Goal: Contribute content: Contribute content

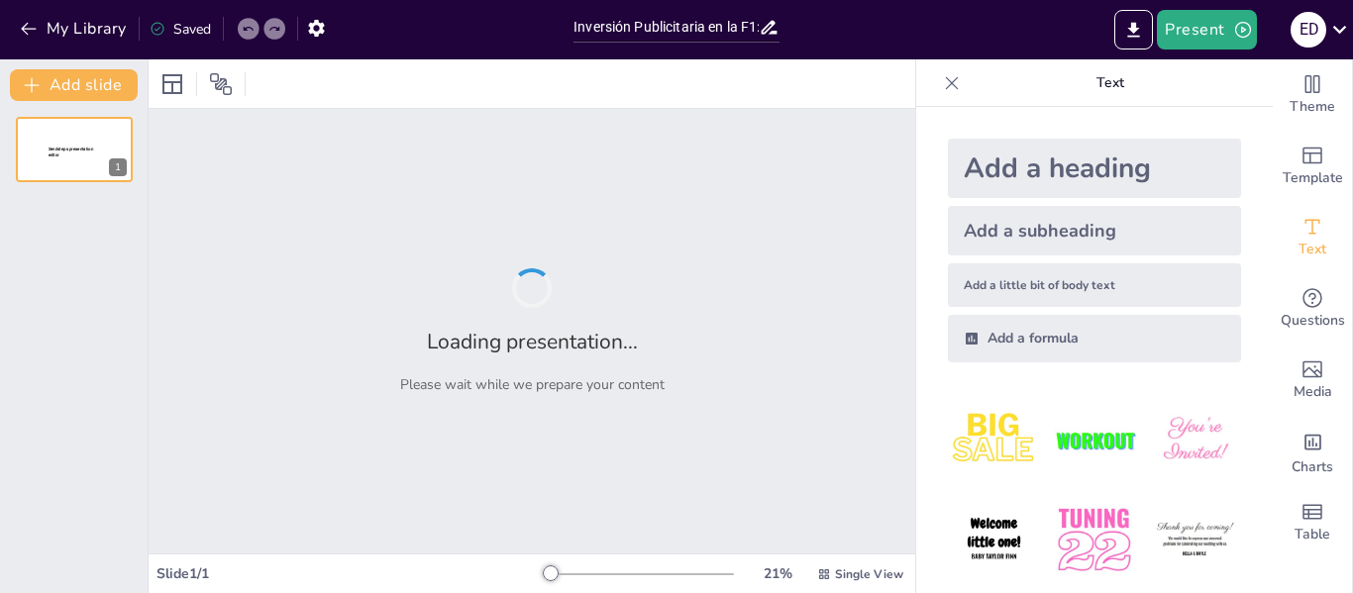
type input "Inversión Publicitaria en la F1: Estrategias y Beneficios para las Marcas"
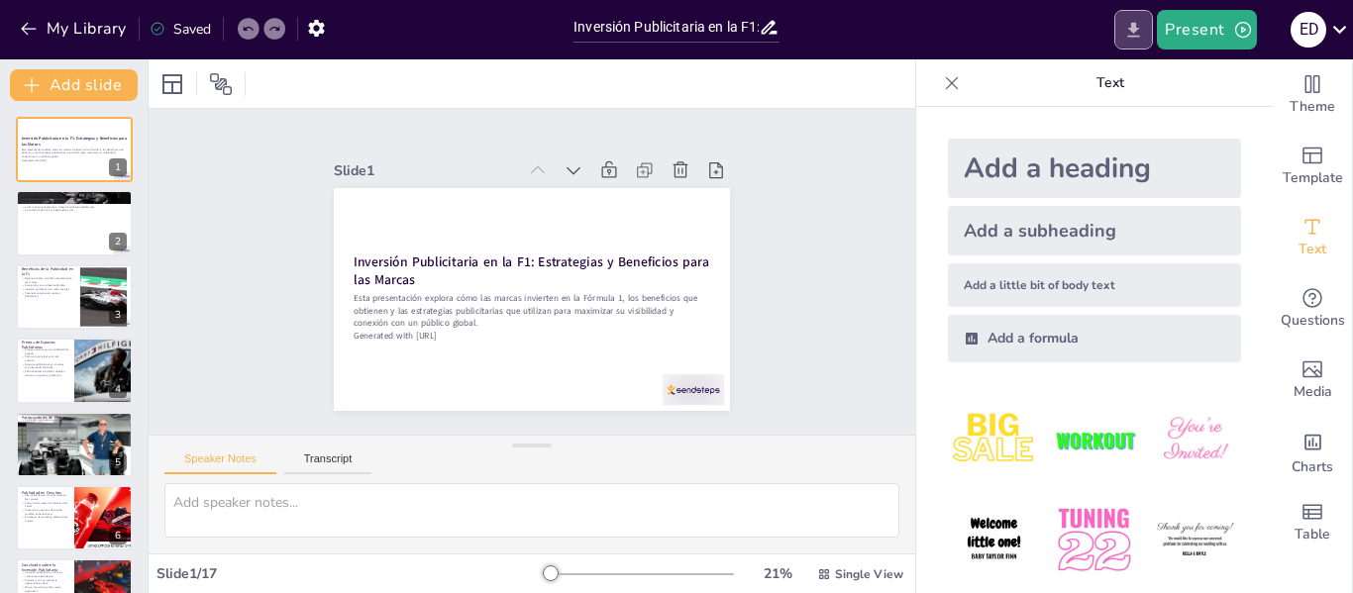
checkbox input "true"
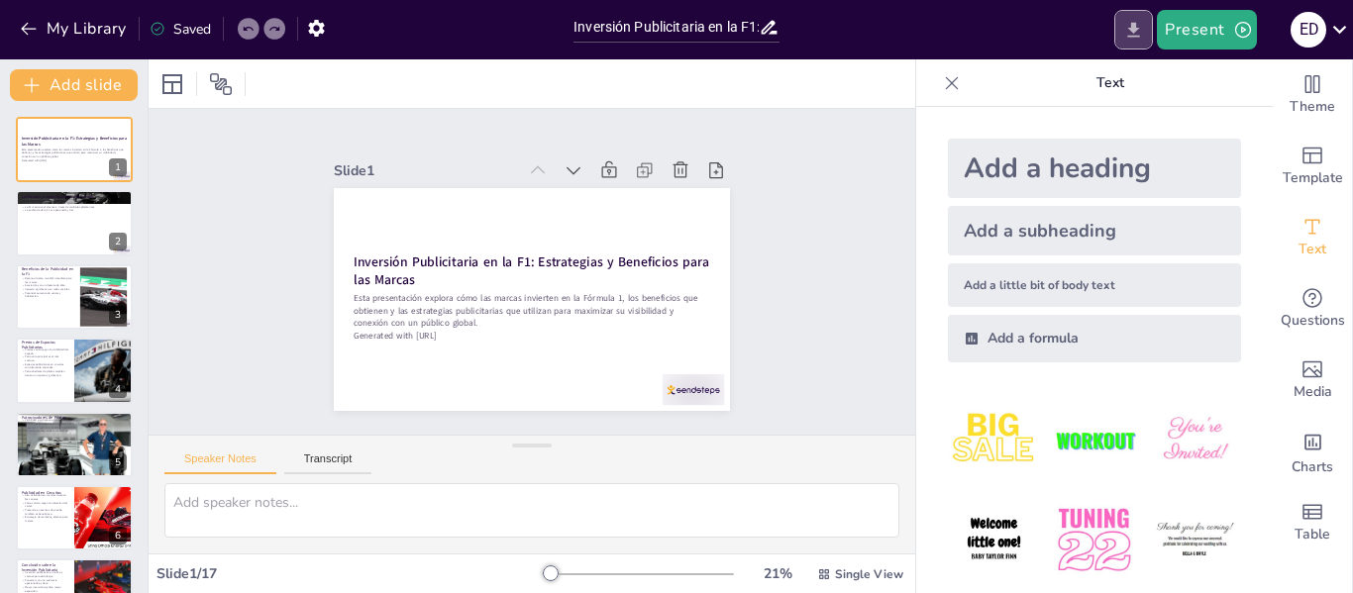
click at [1140, 20] on icon "Export to PowerPoint" at bounding box center [1133, 30] width 21 height 21
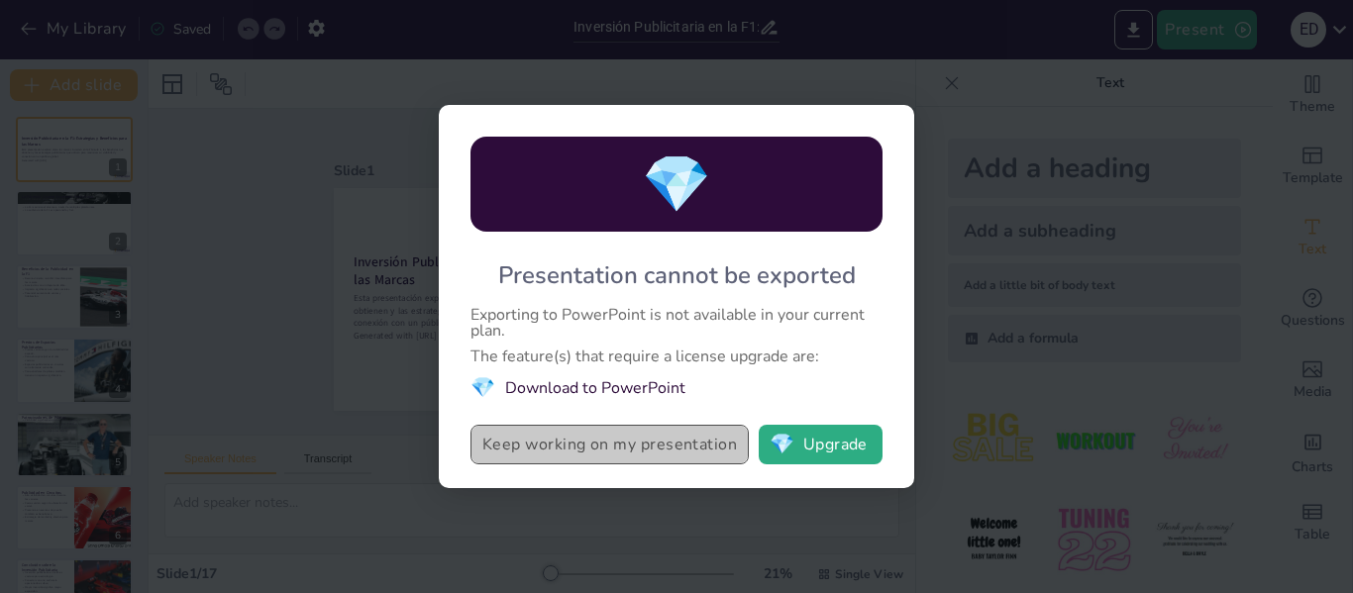
click at [701, 456] on button "Keep working on my presentation" at bounding box center [609, 445] width 278 height 40
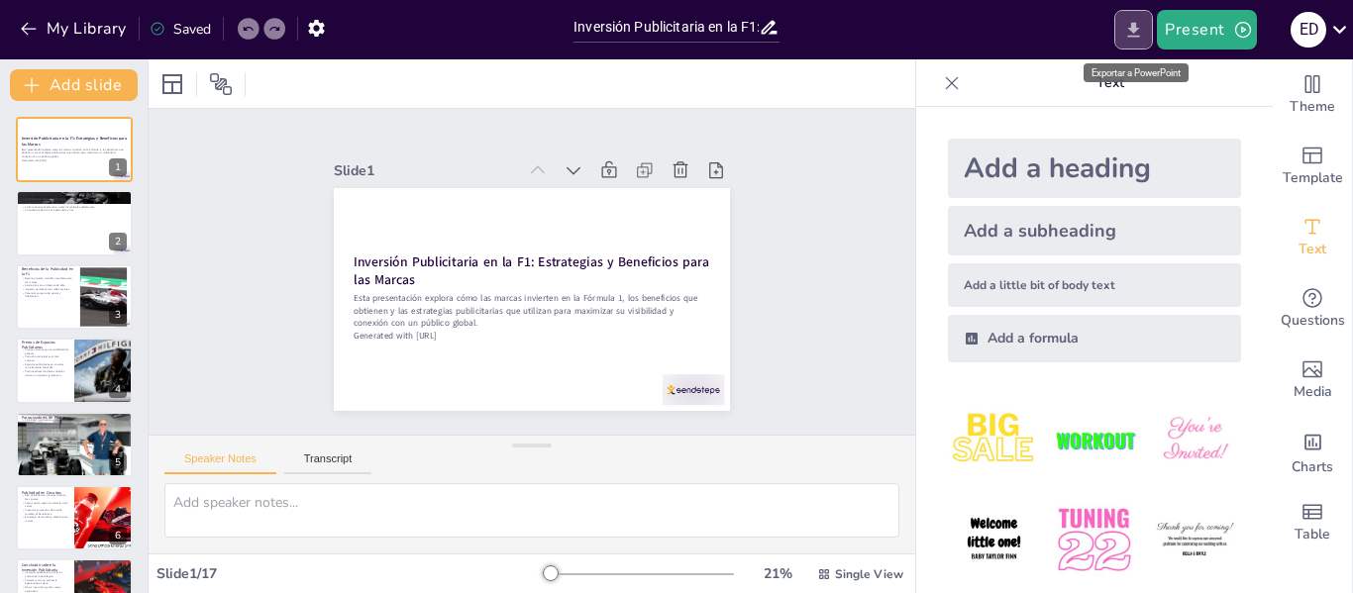
click at [1129, 33] on icon "Export to PowerPoint" at bounding box center [1133, 30] width 21 height 21
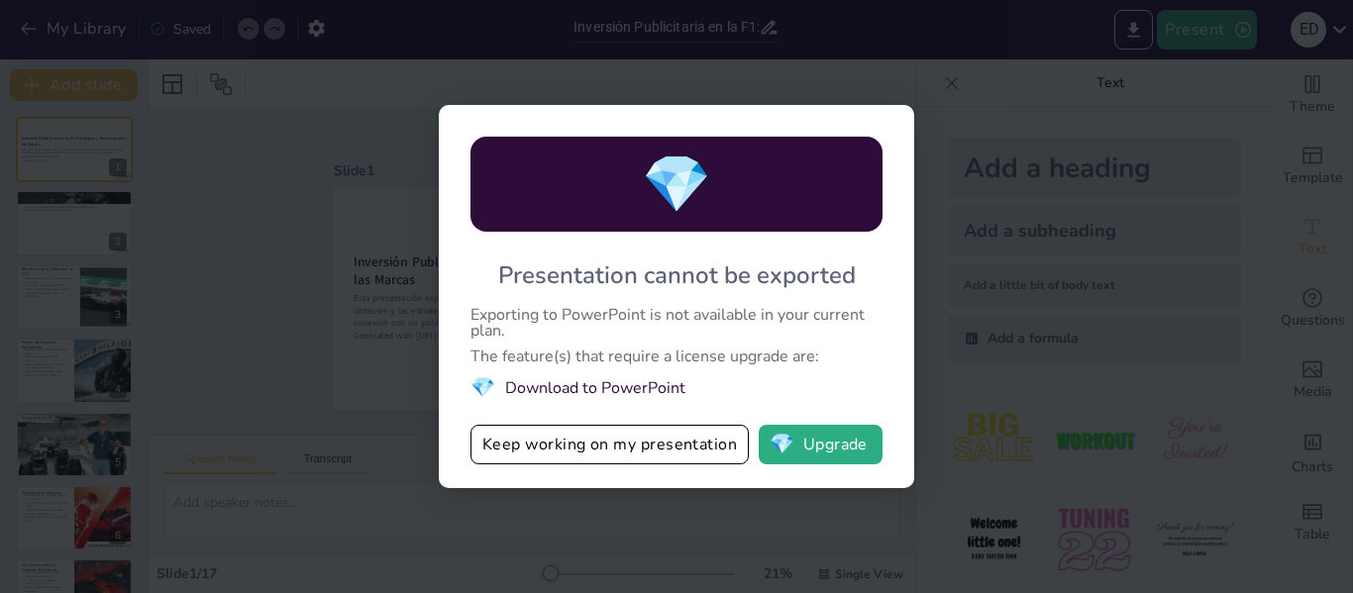
click at [254, 178] on div "💎 Presentation cannot be exported Exporting to PowerPoint is not available in y…" at bounding box center [676, 296] width 1353 height 593
click at [958, 327] on div "💎 Presentation cannot be exported Exporting to PowerPoint is not available in y…" at bounding box center [676, 296] width 1353 height 593
click at [691, 432] on button "Keep working on my presentation" at bounding box center [609, 445] width 278 height 40
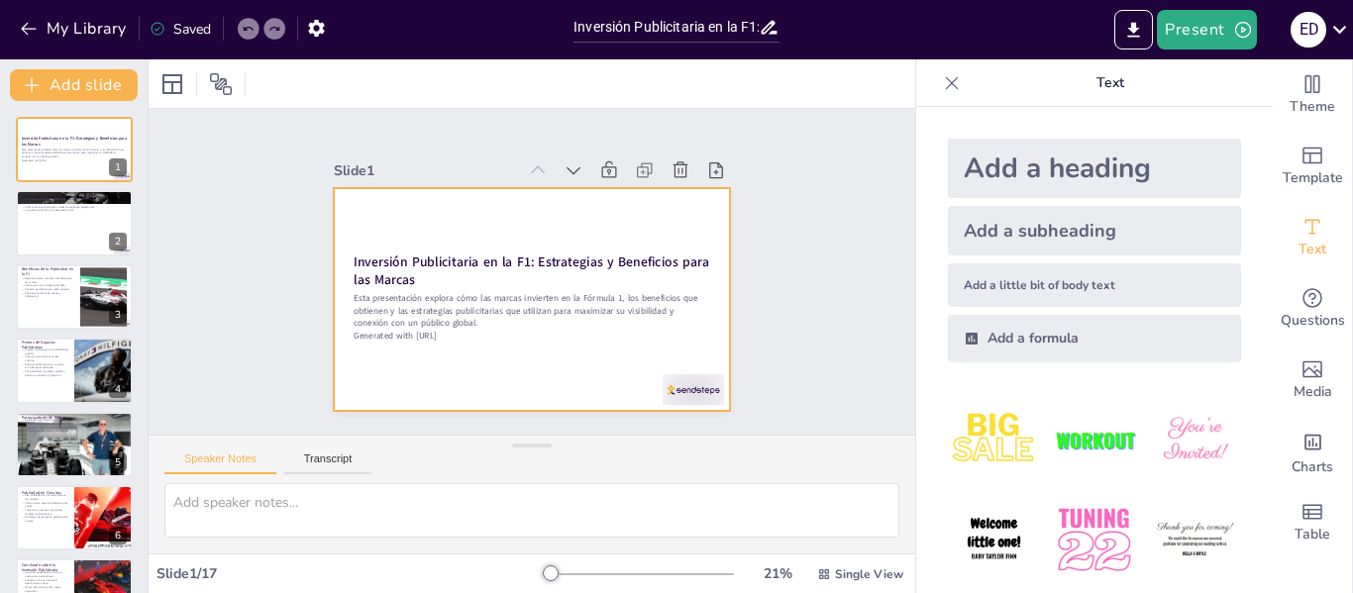
checkbox input "true"
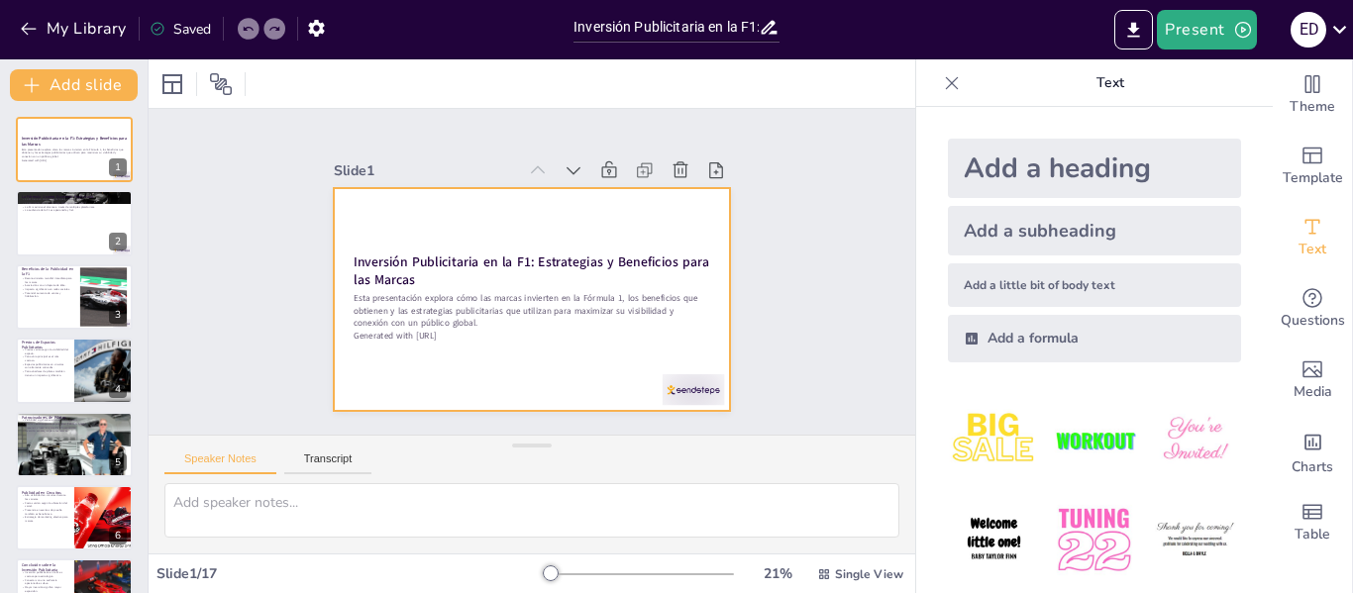
checkbox input "true"
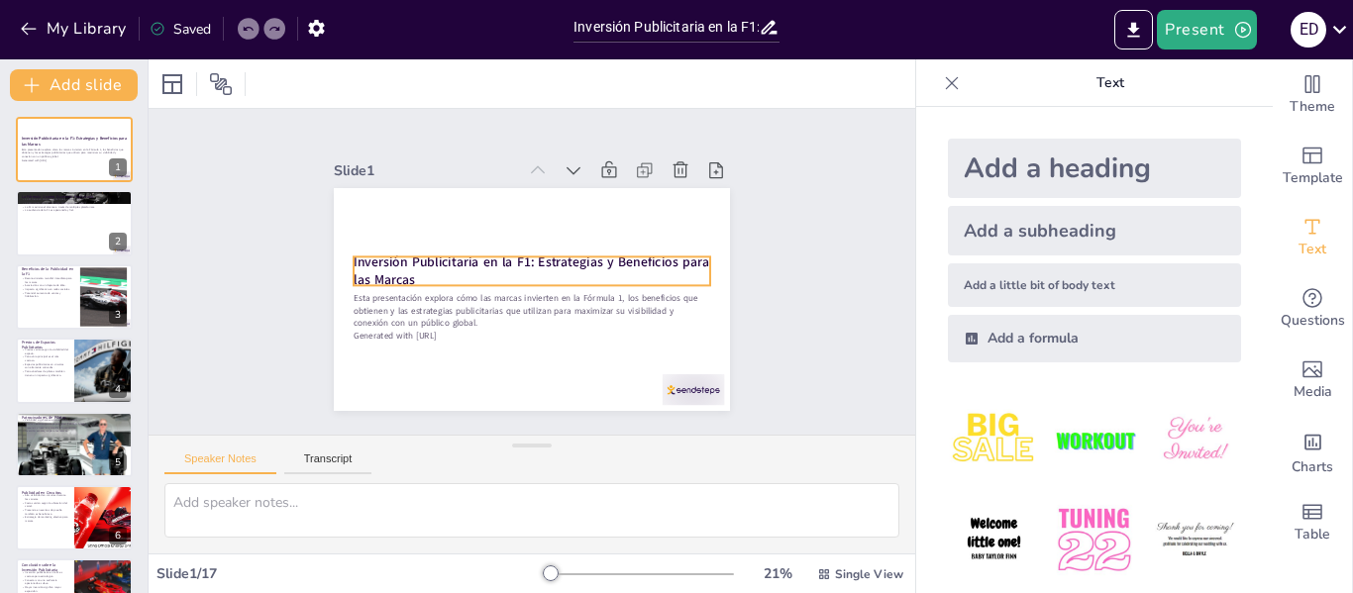
checkbox input "true"
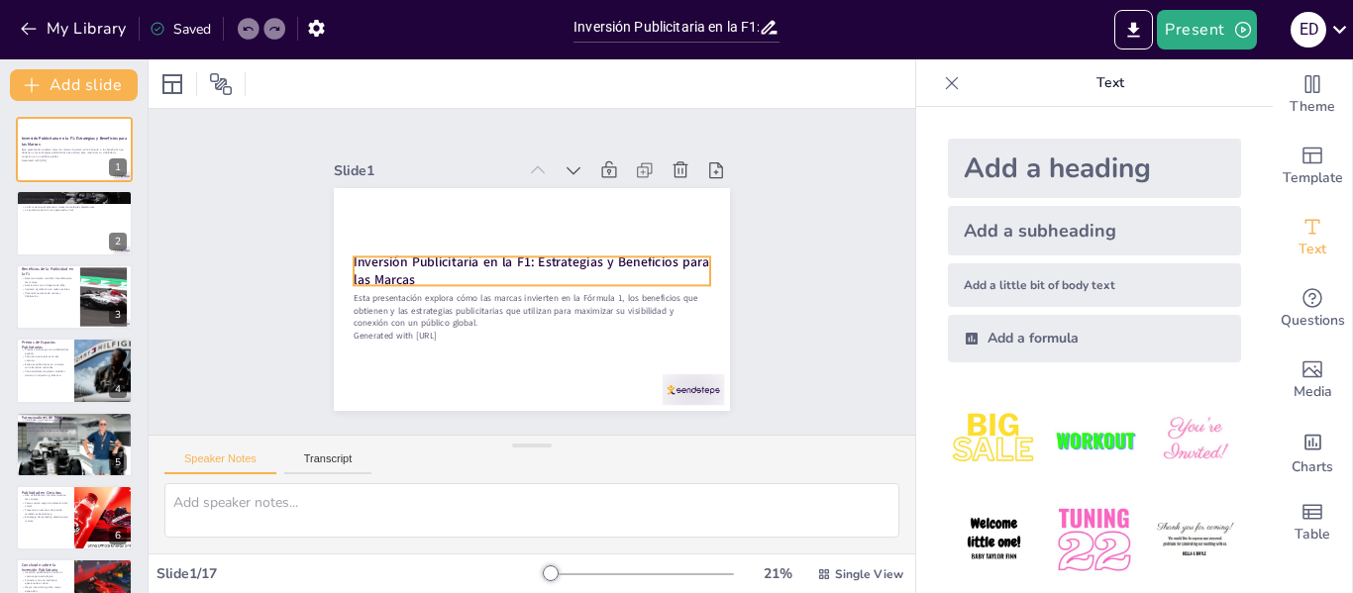
checkbox input "true"
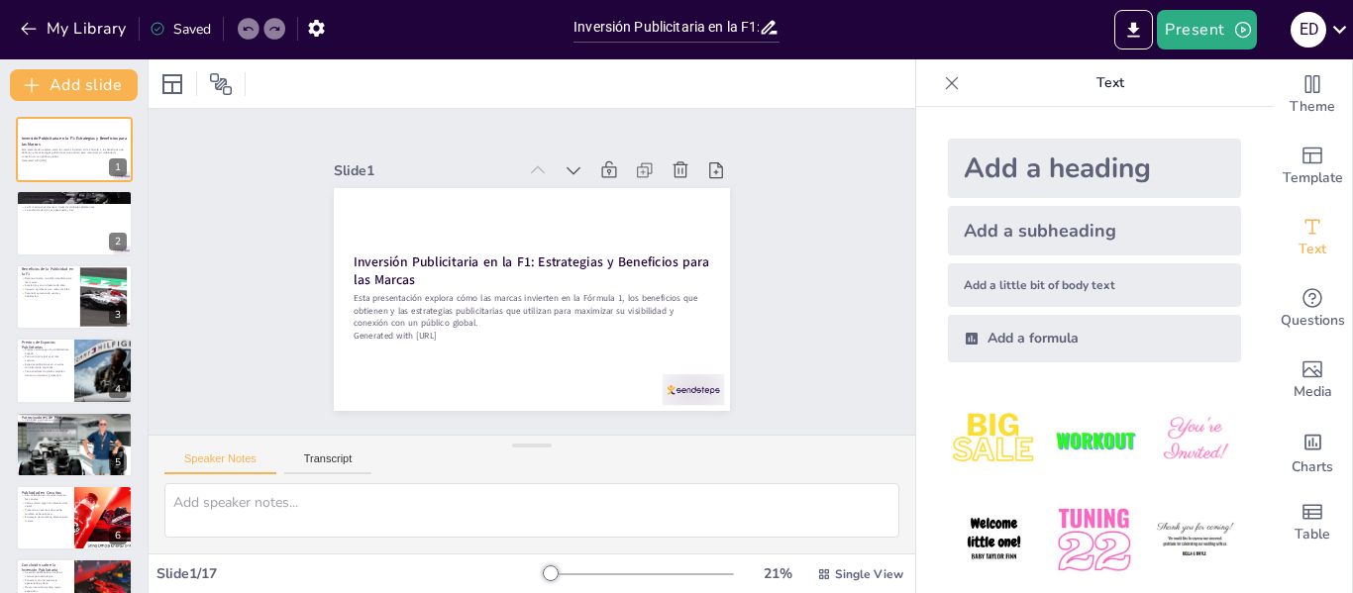
checkbox input "true"
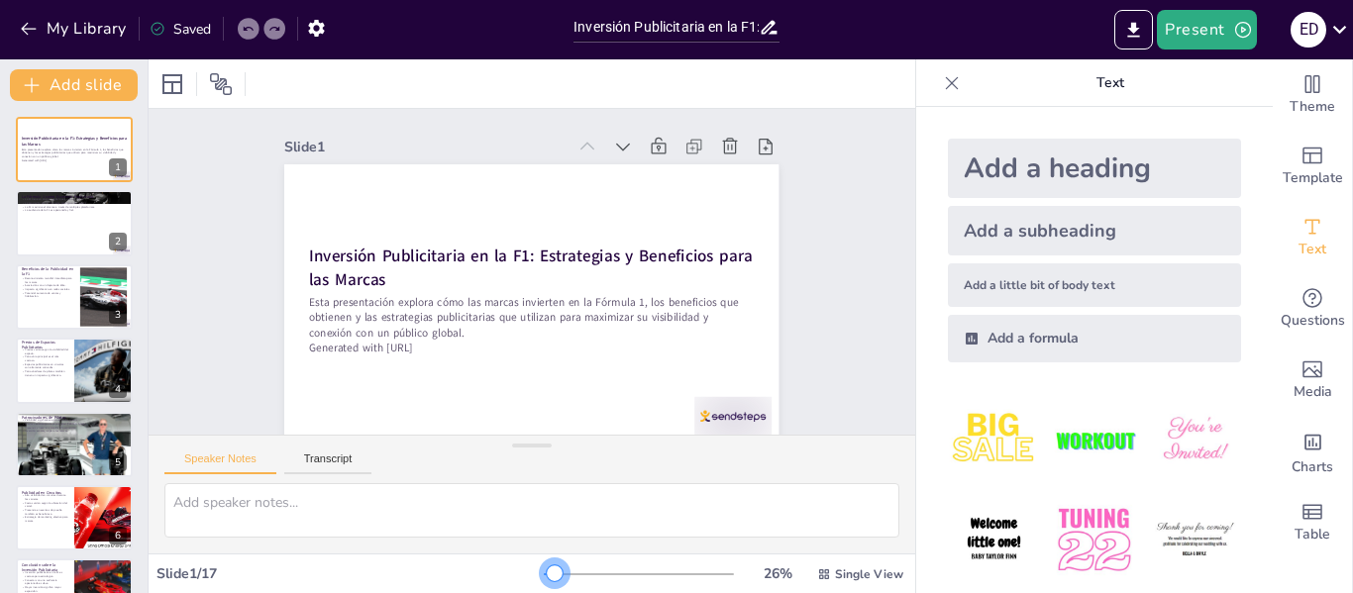
checkbox input "true"
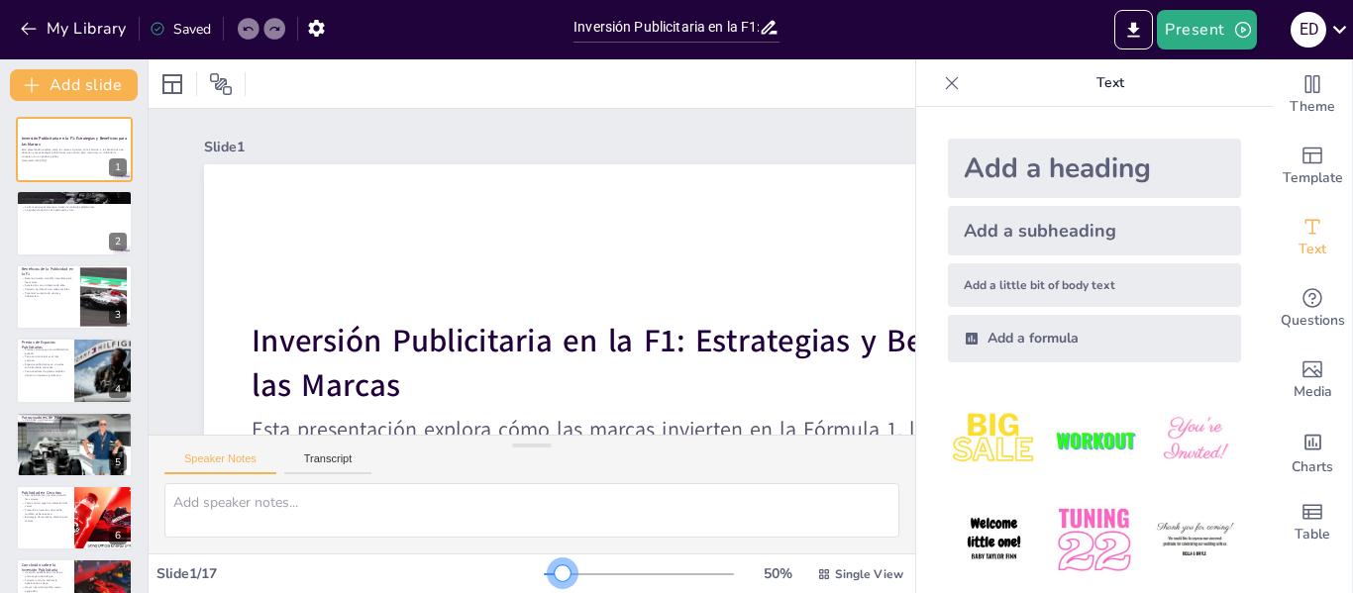
checkbox input "true"
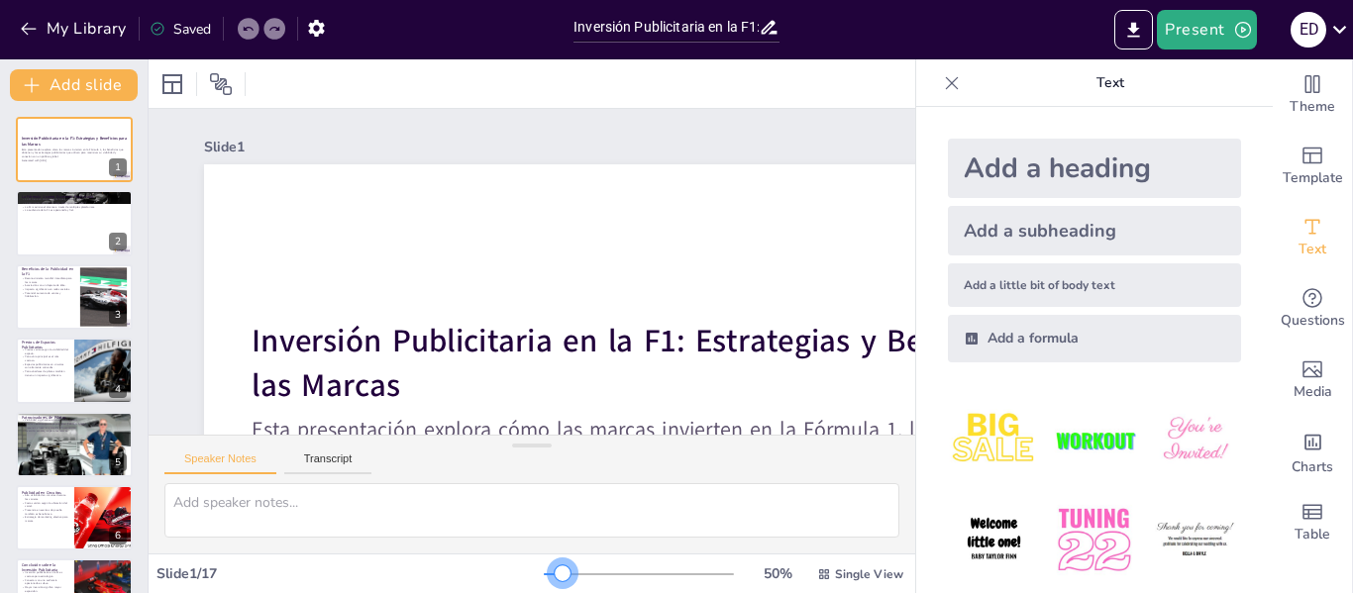
checkbox input "true"
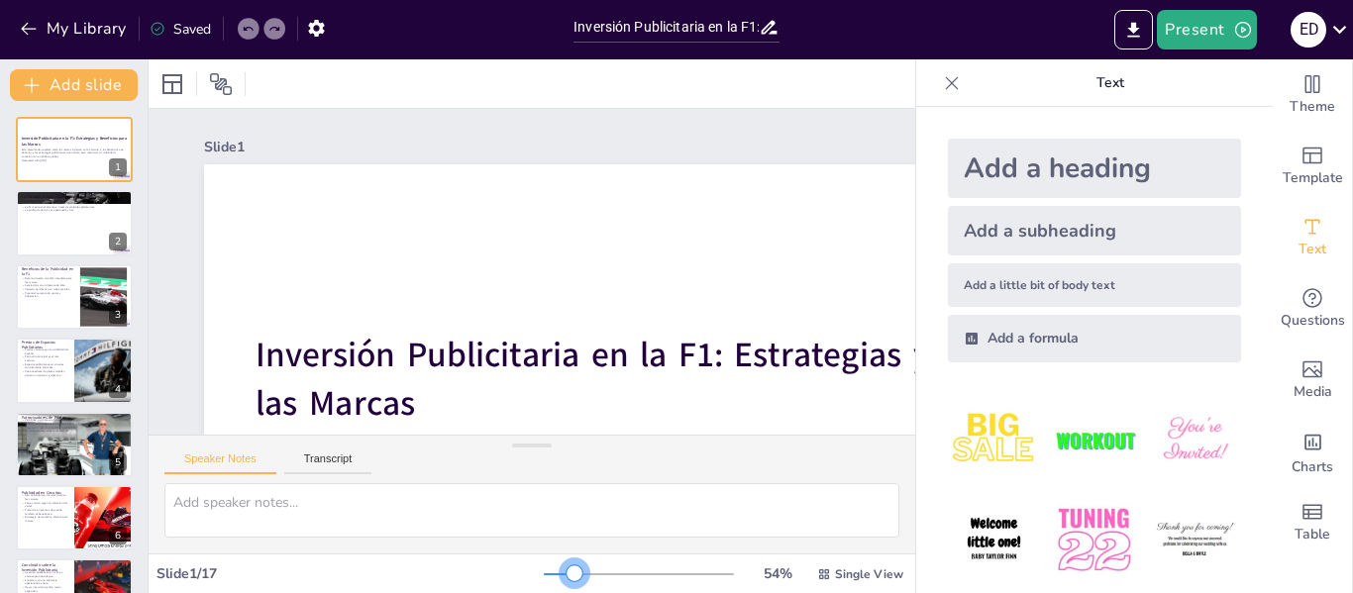
checkbox input "true"
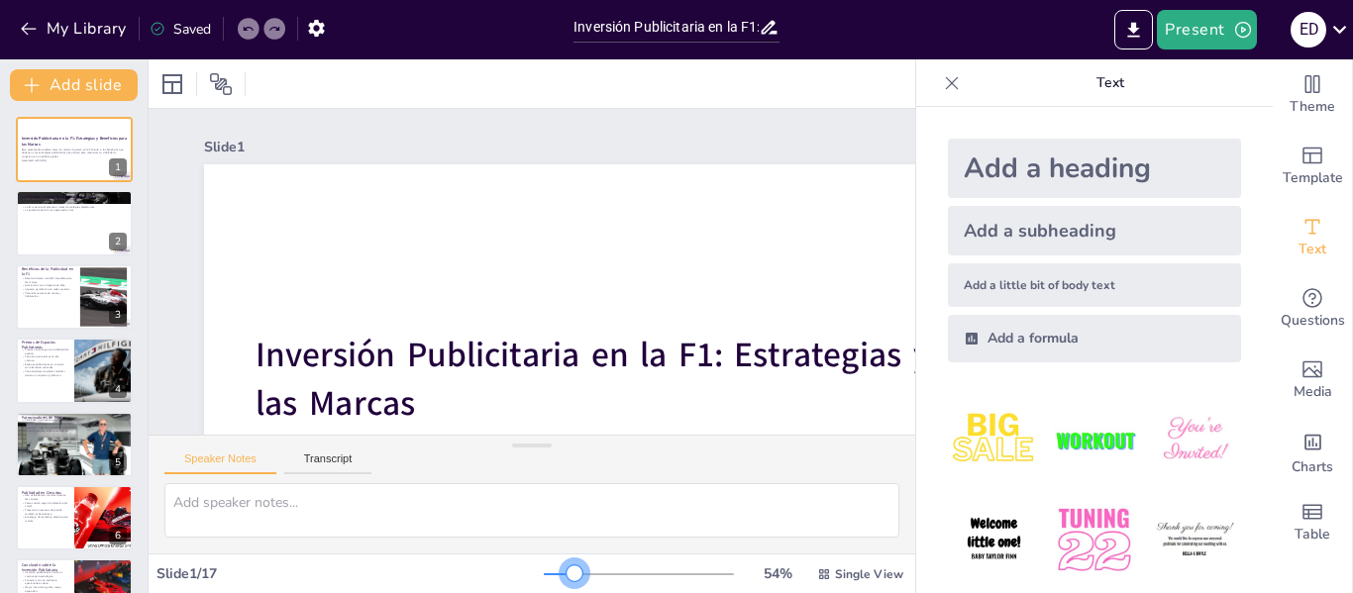
checkbox input "true"
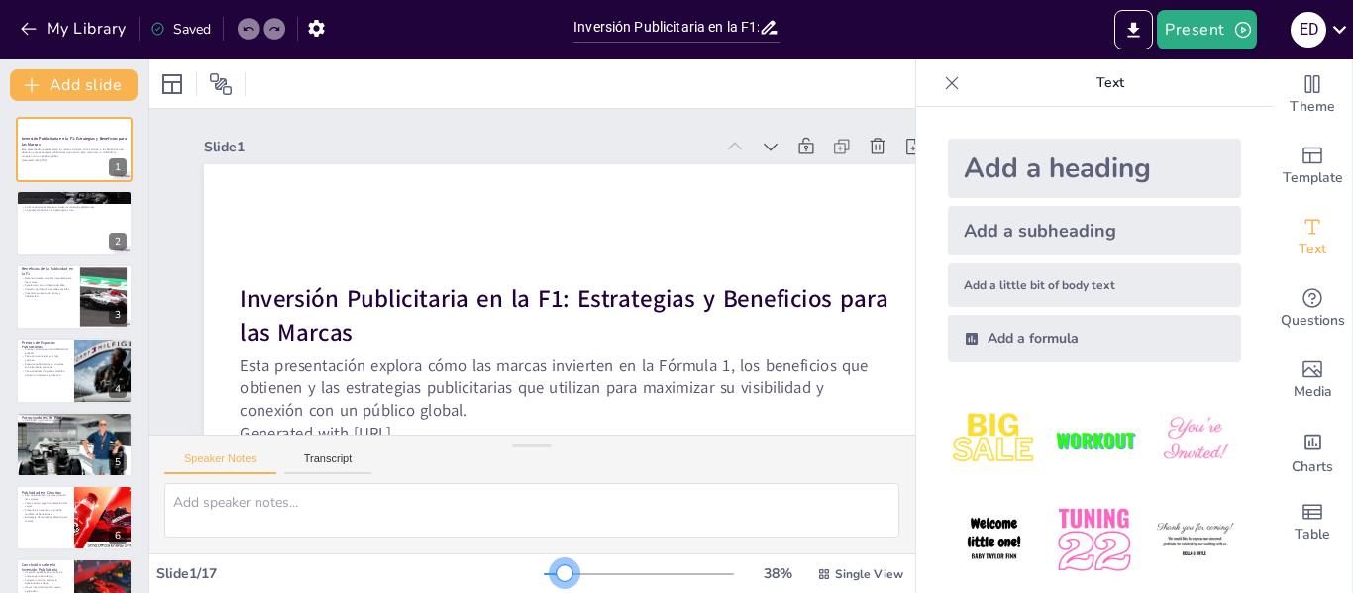
checkbox input "true"
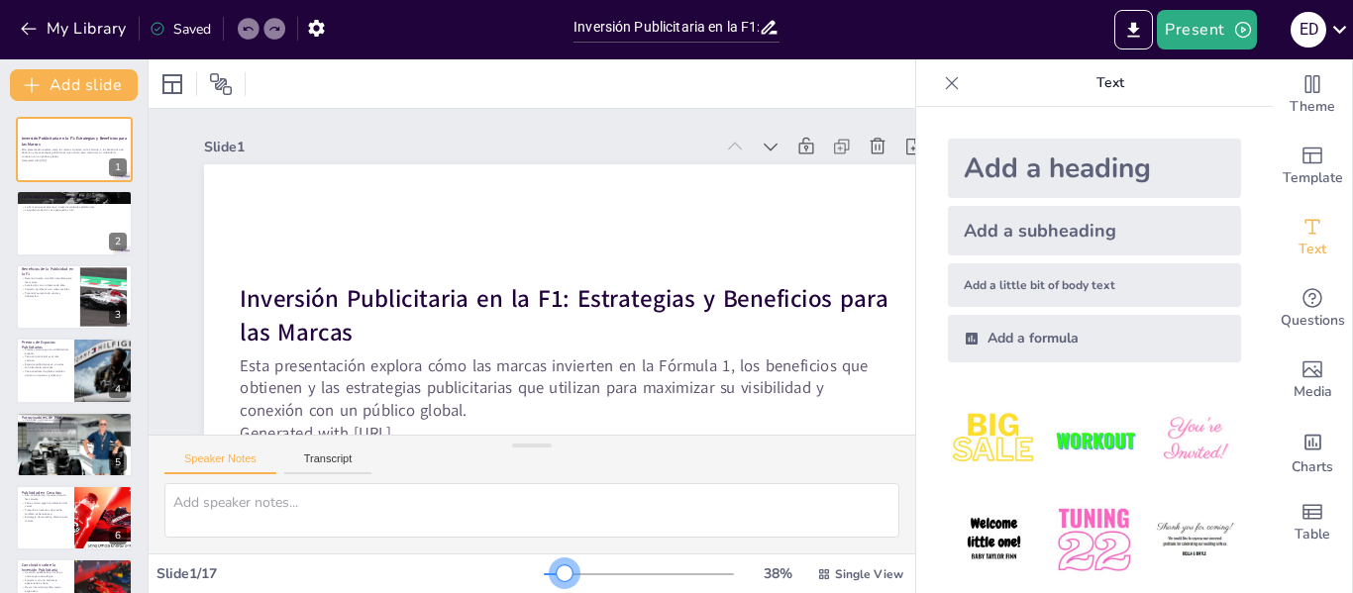
checkbox input "true"
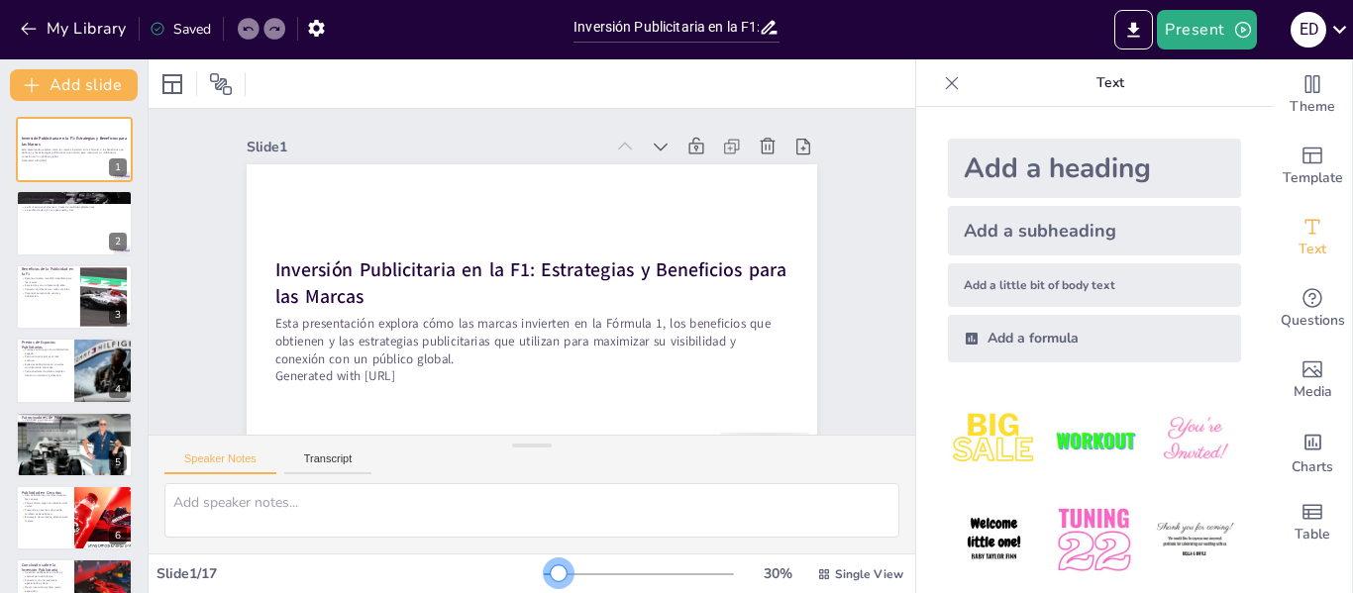
checkbox input "true"
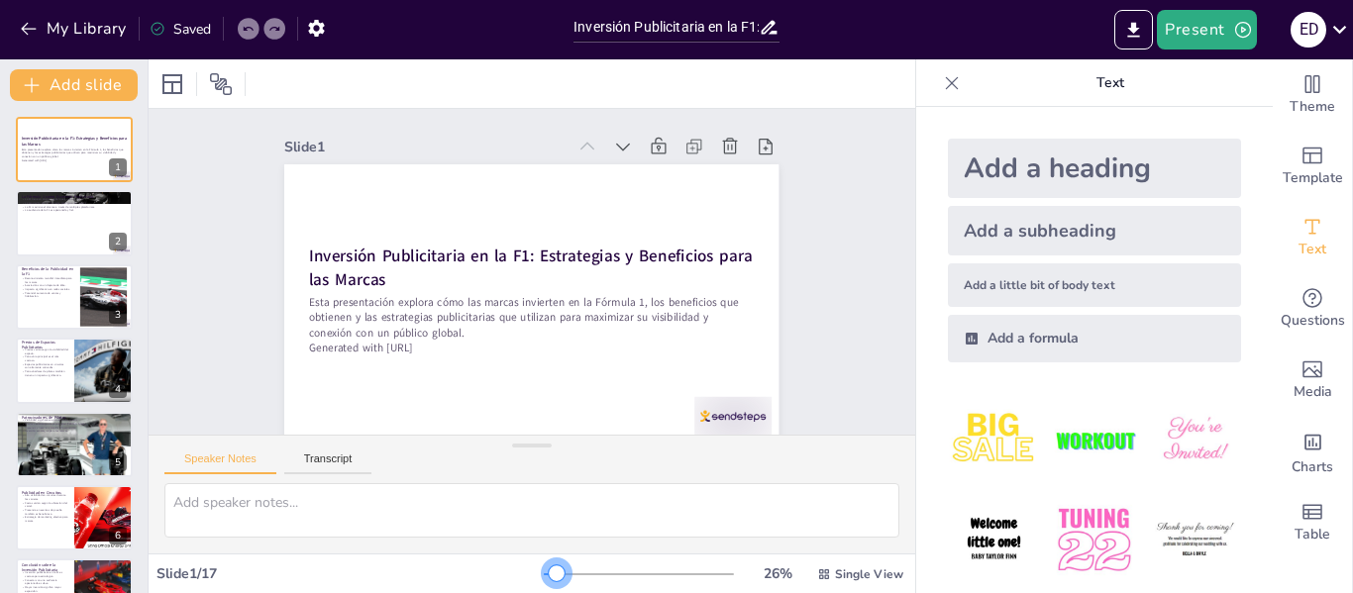
checkbox input "true"
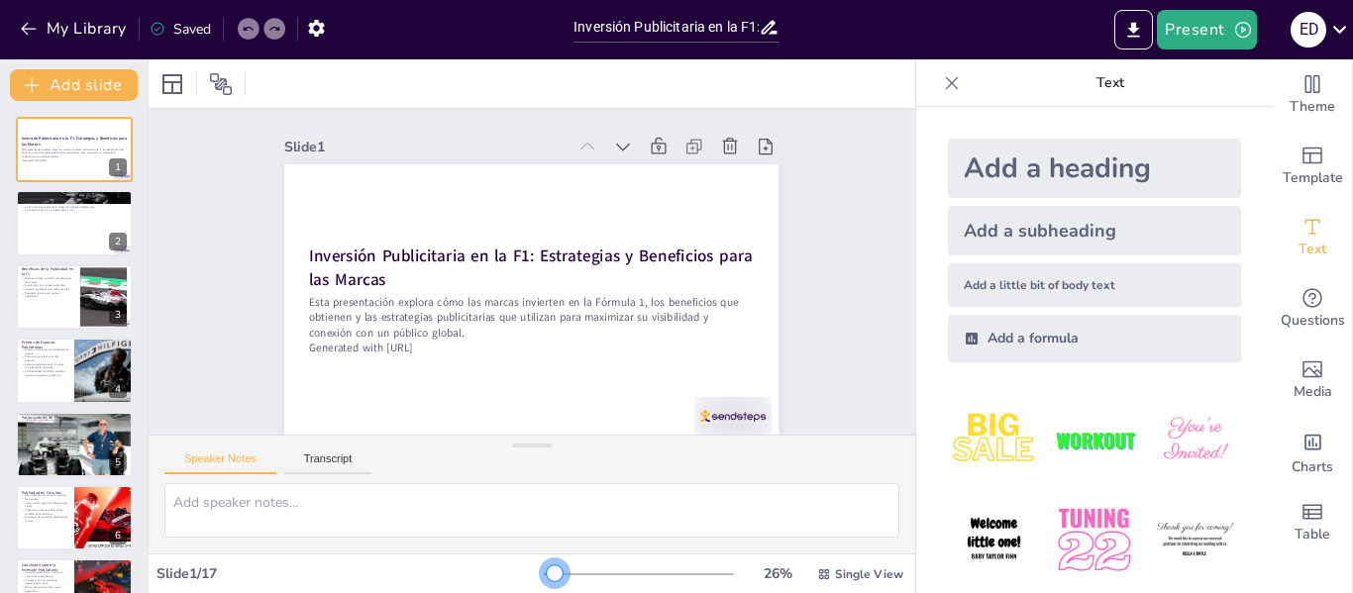
checkbox input "true"
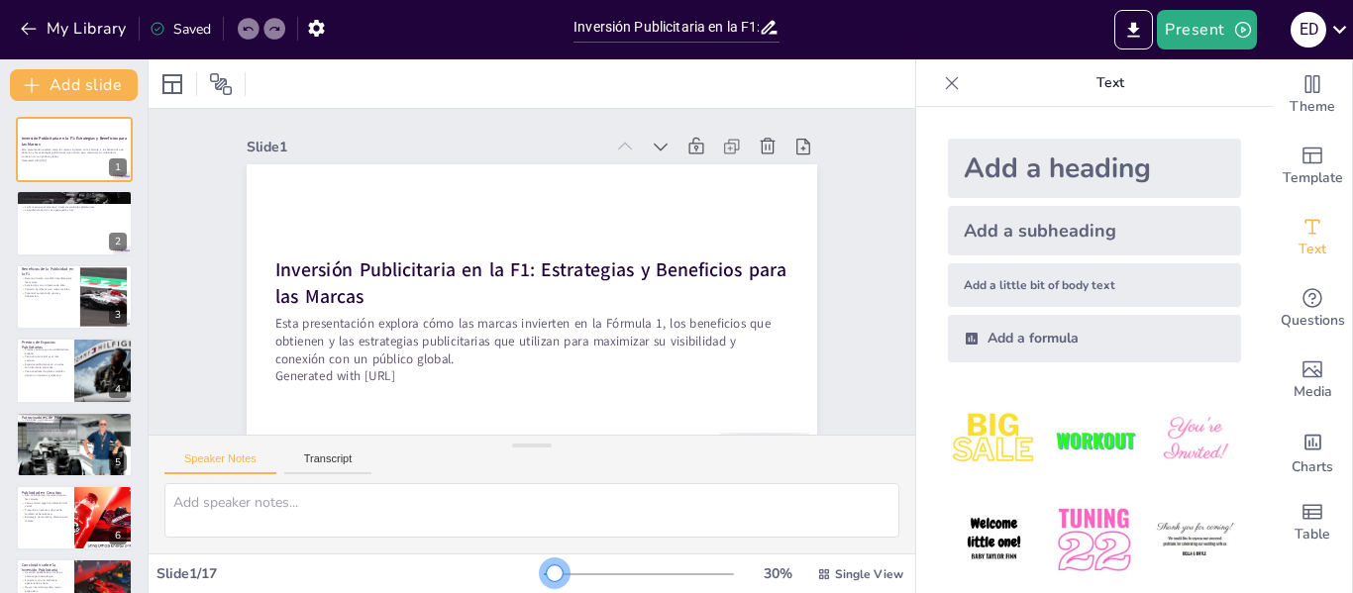
checkbox input "true"
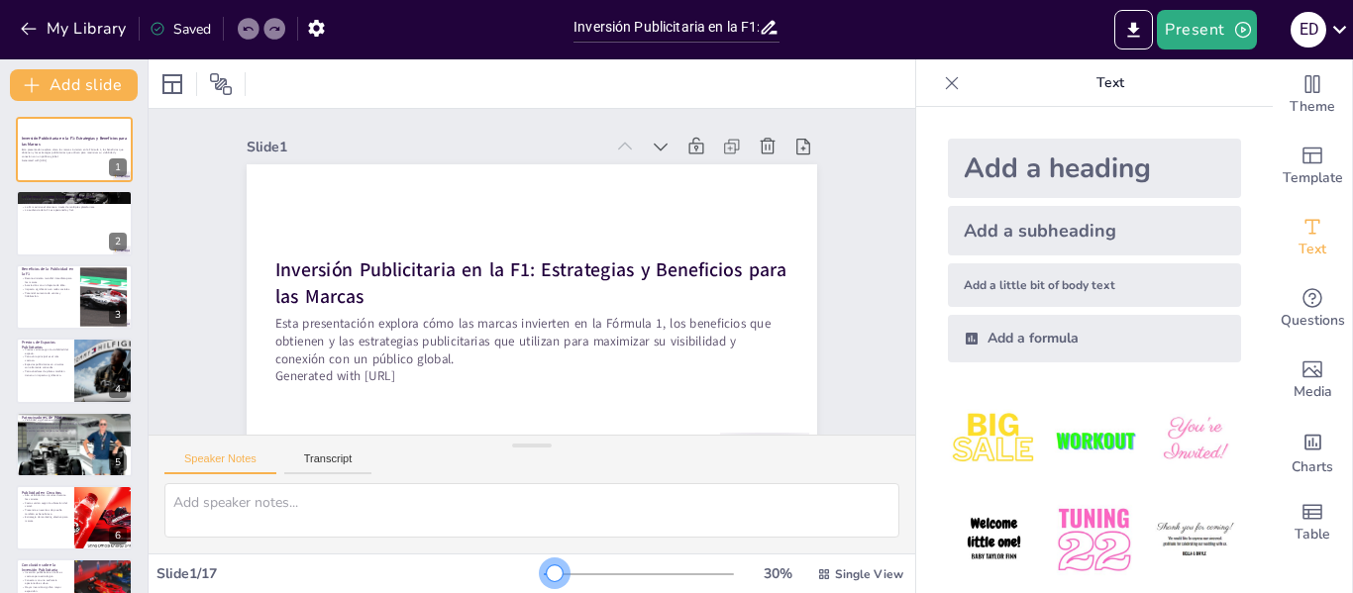
click at [547, 574] on div at bounding box center [555, 574] width 16 height 16
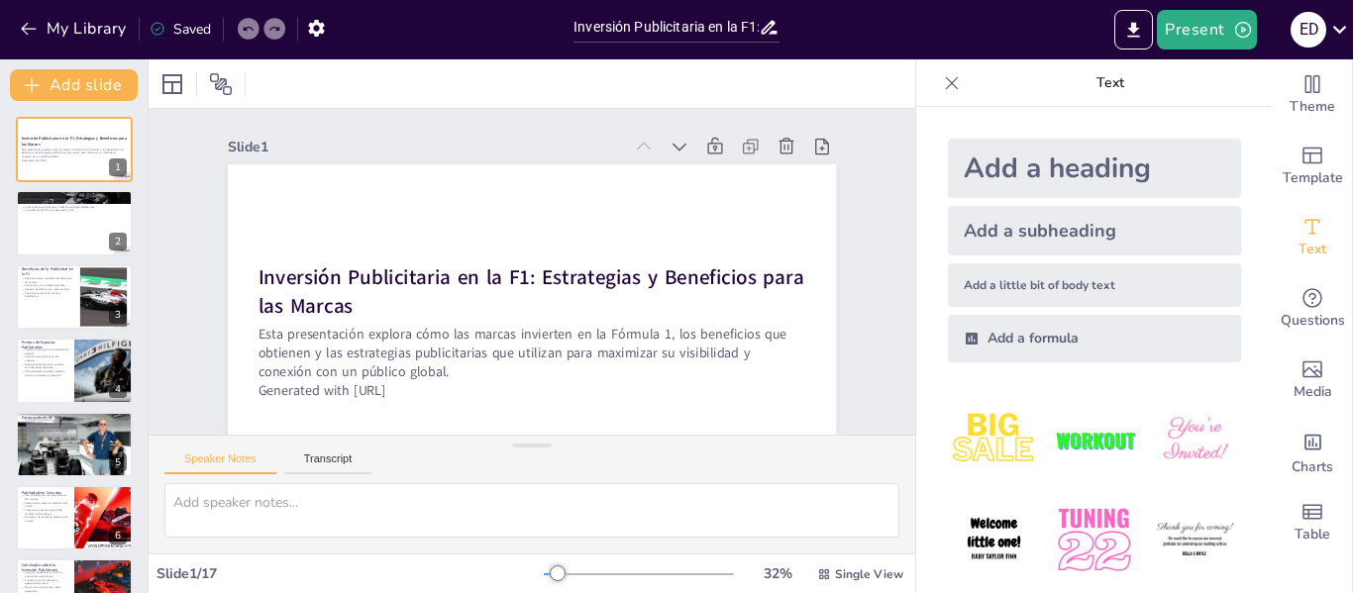
checkbox input "true"
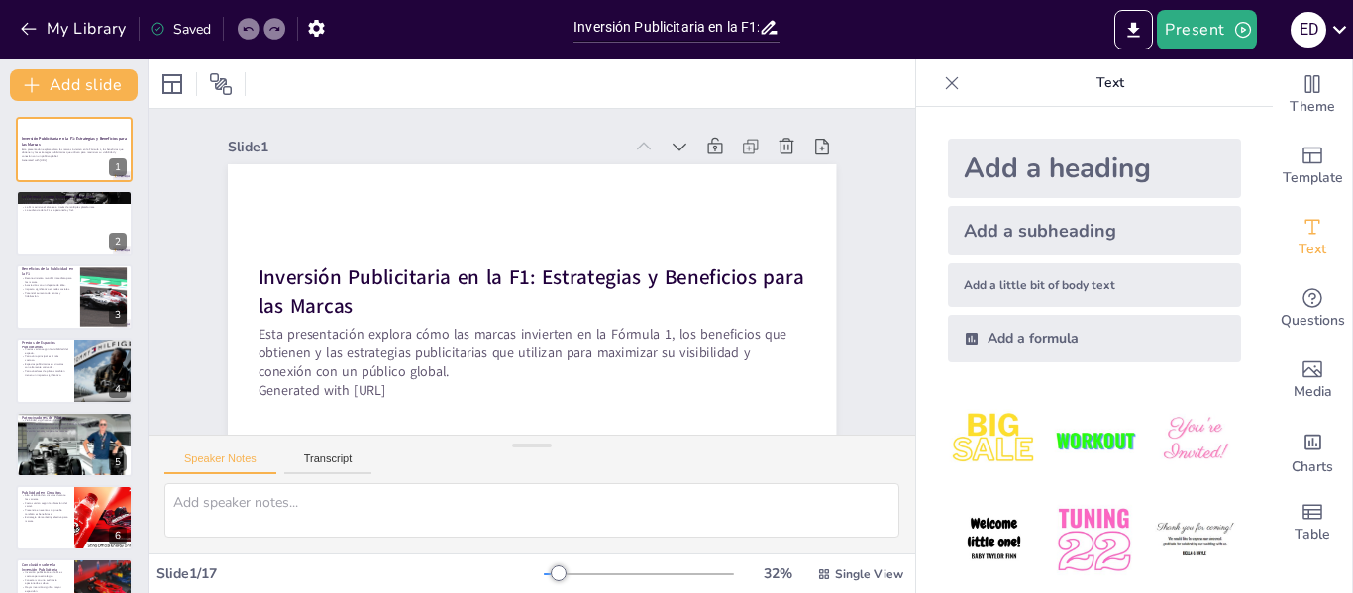
checkbox input "true"
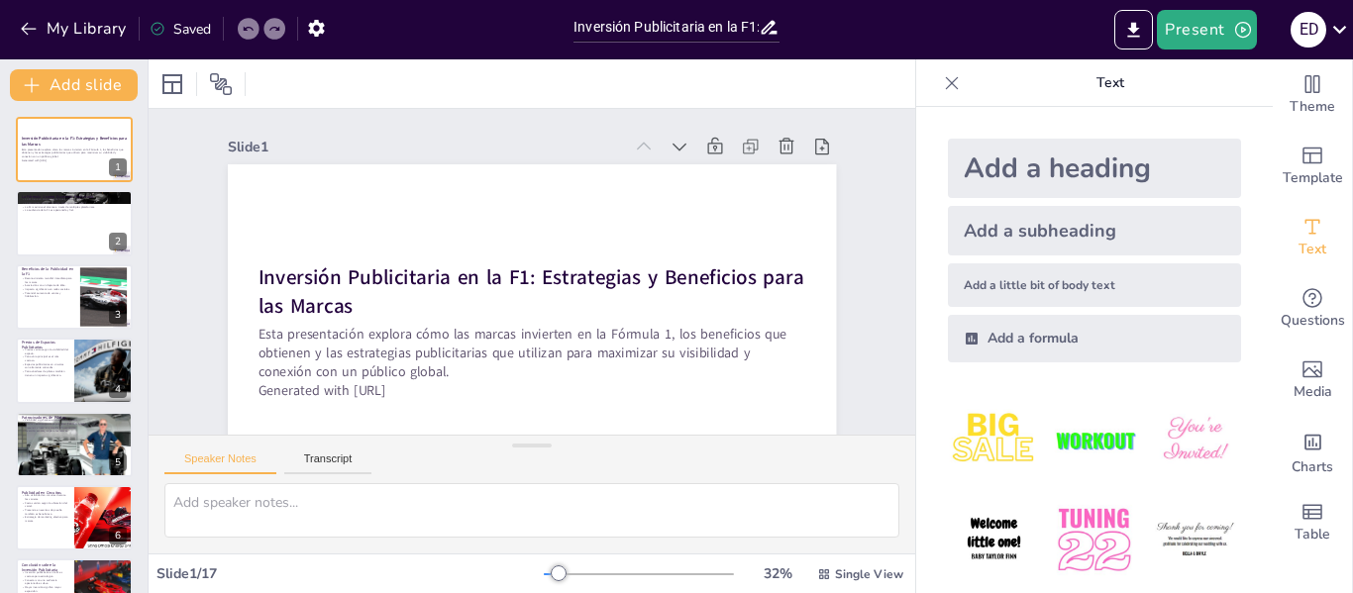
checkbox input "true"
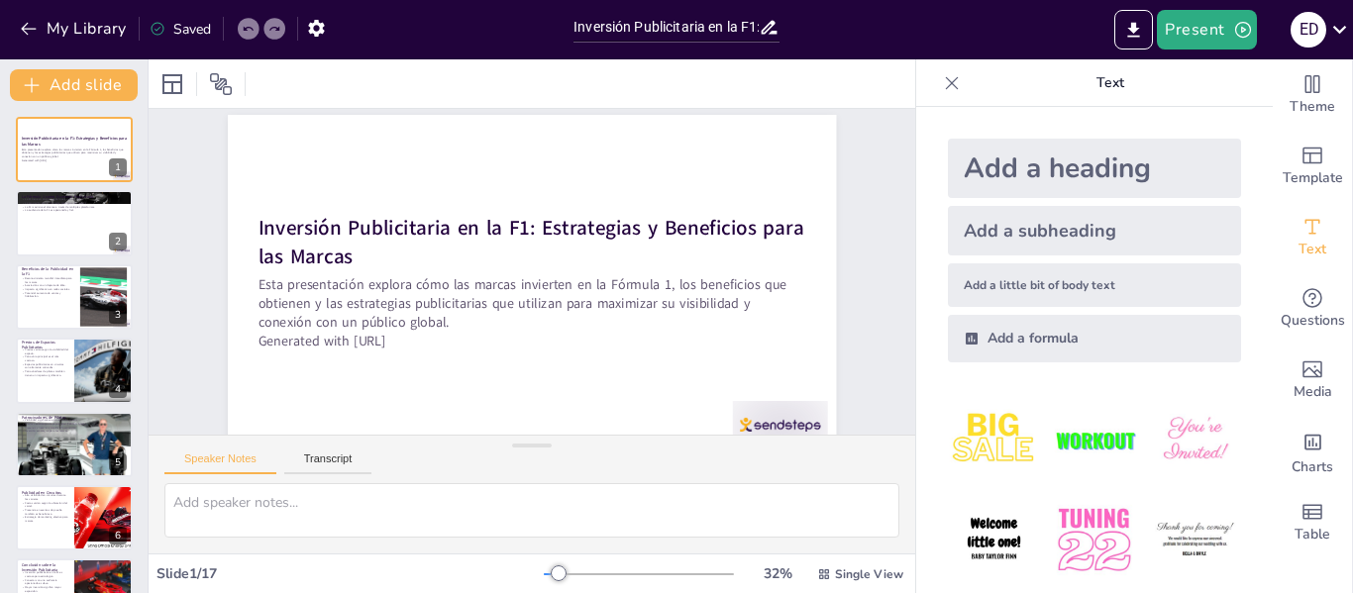
scroll to position [52, 0]
checkbox input "true"
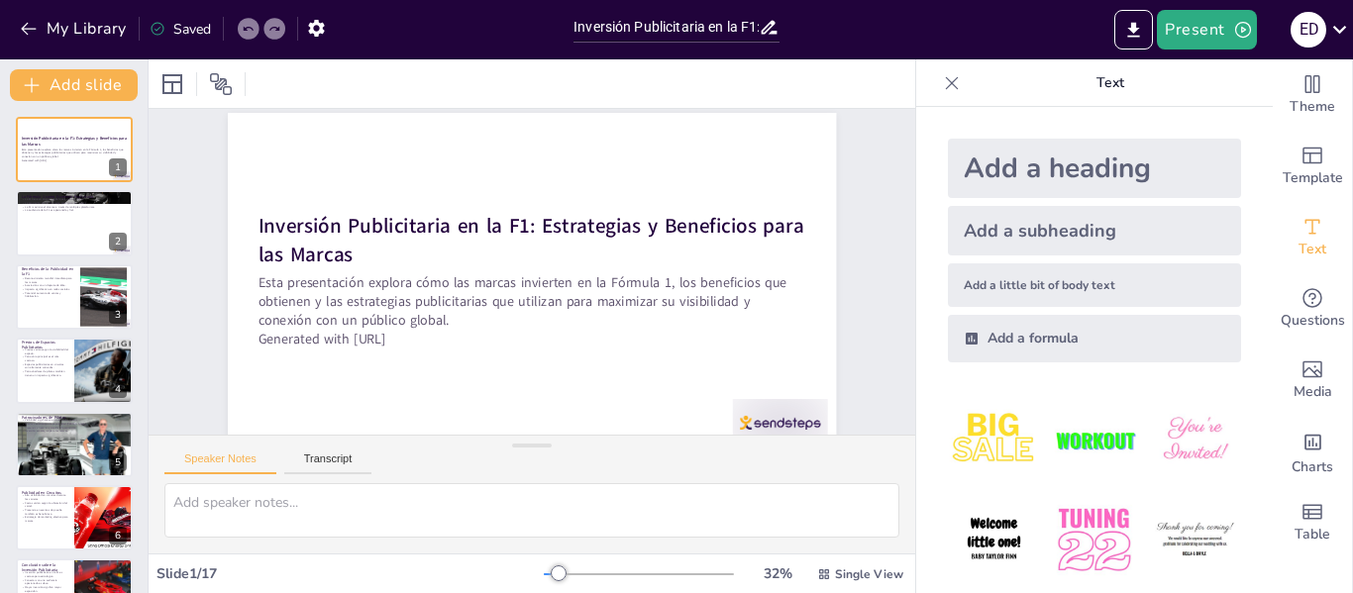
checkbox input "true"
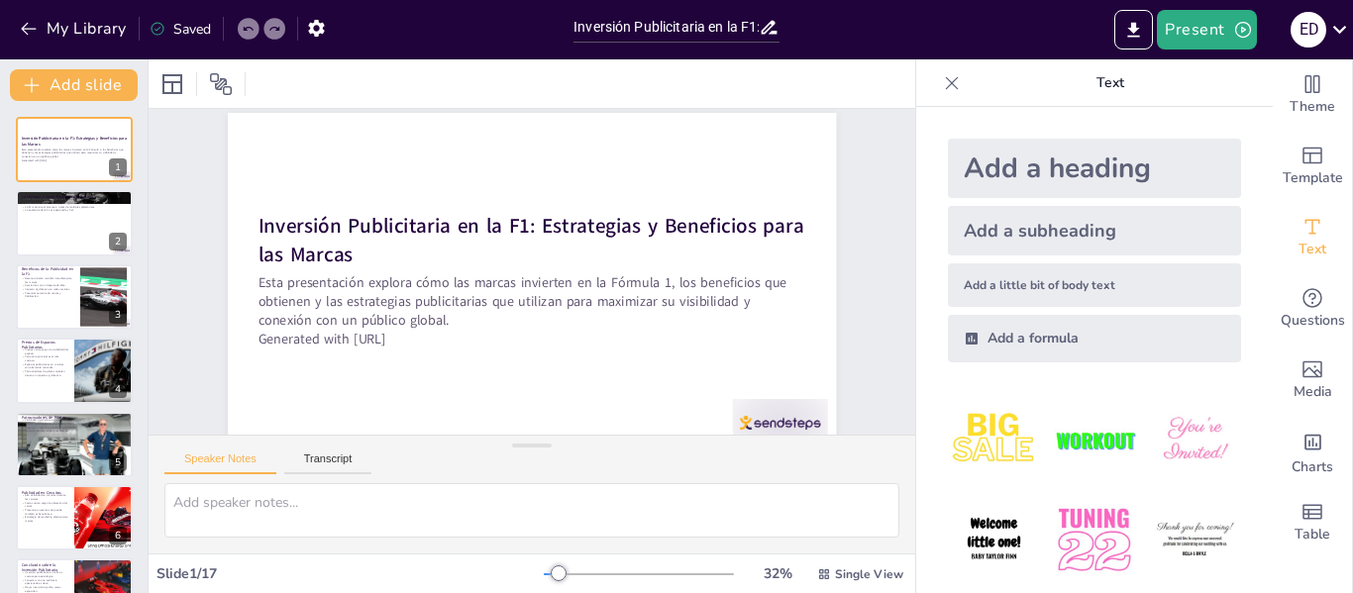
checkbox input "true"
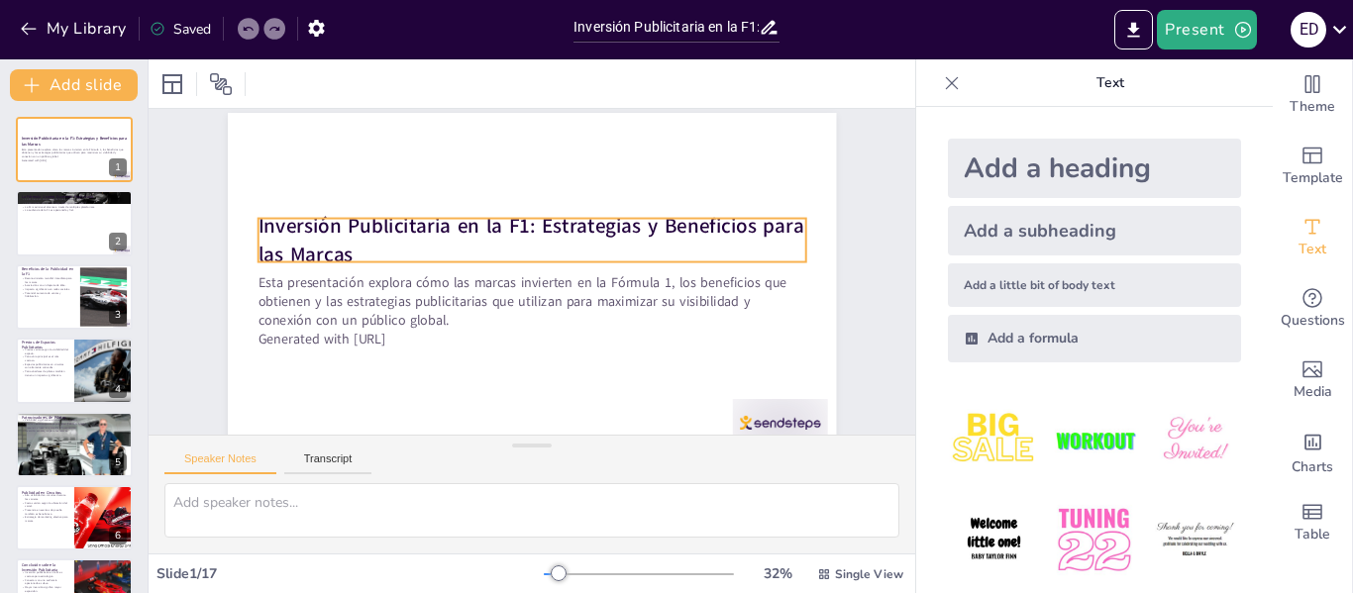
checkbox input "true"
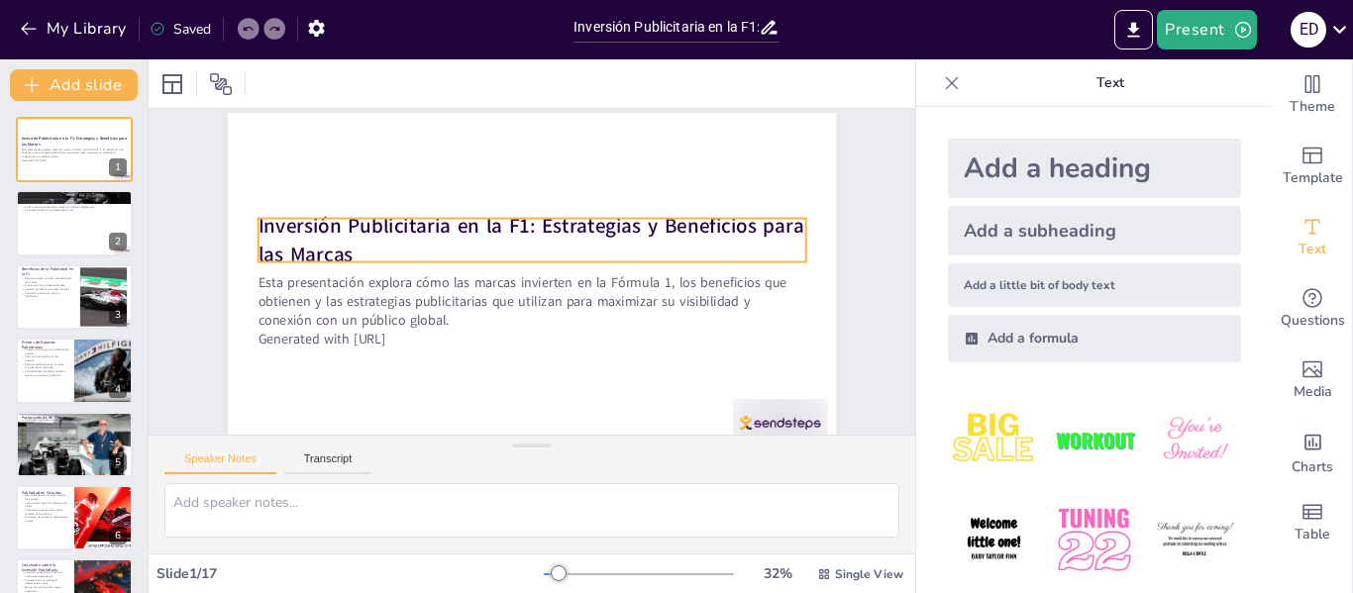
checkbox input "true"
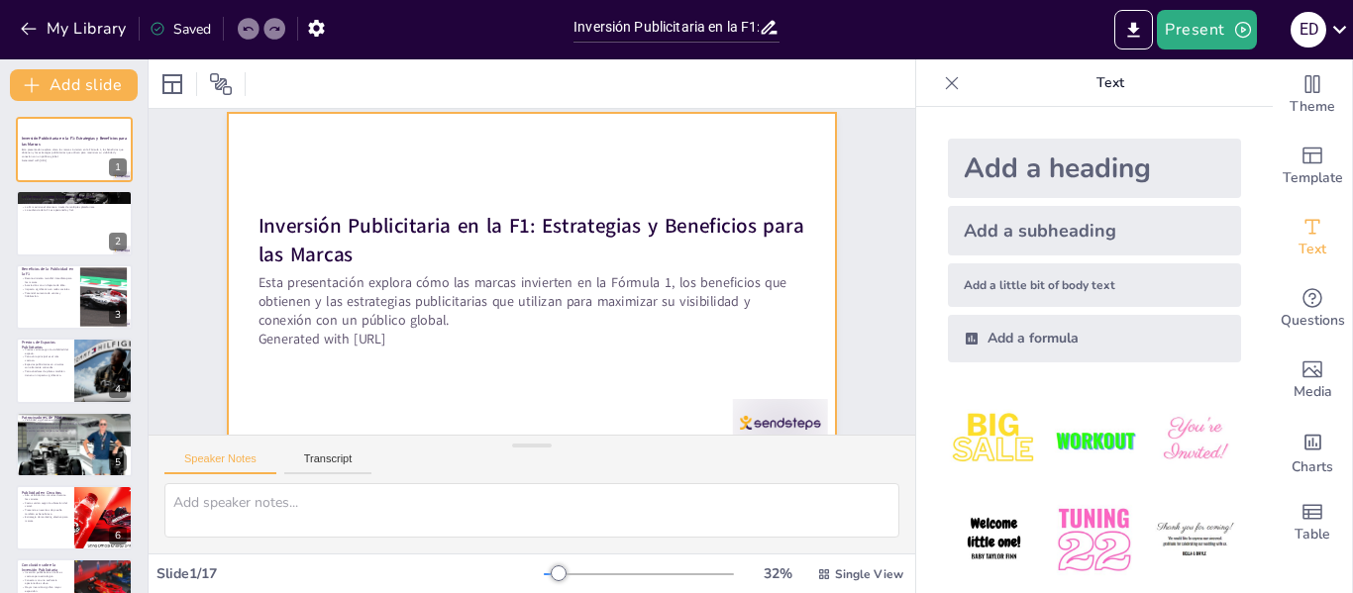
checkbox input "true"
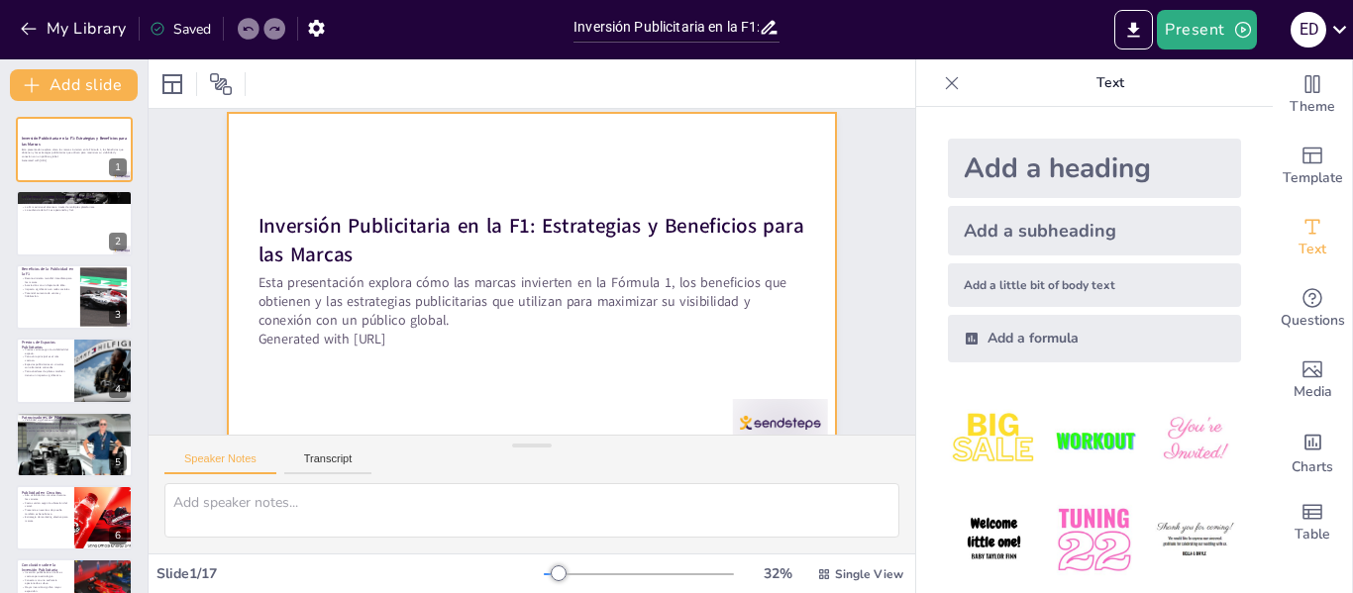
checkbox input "true"
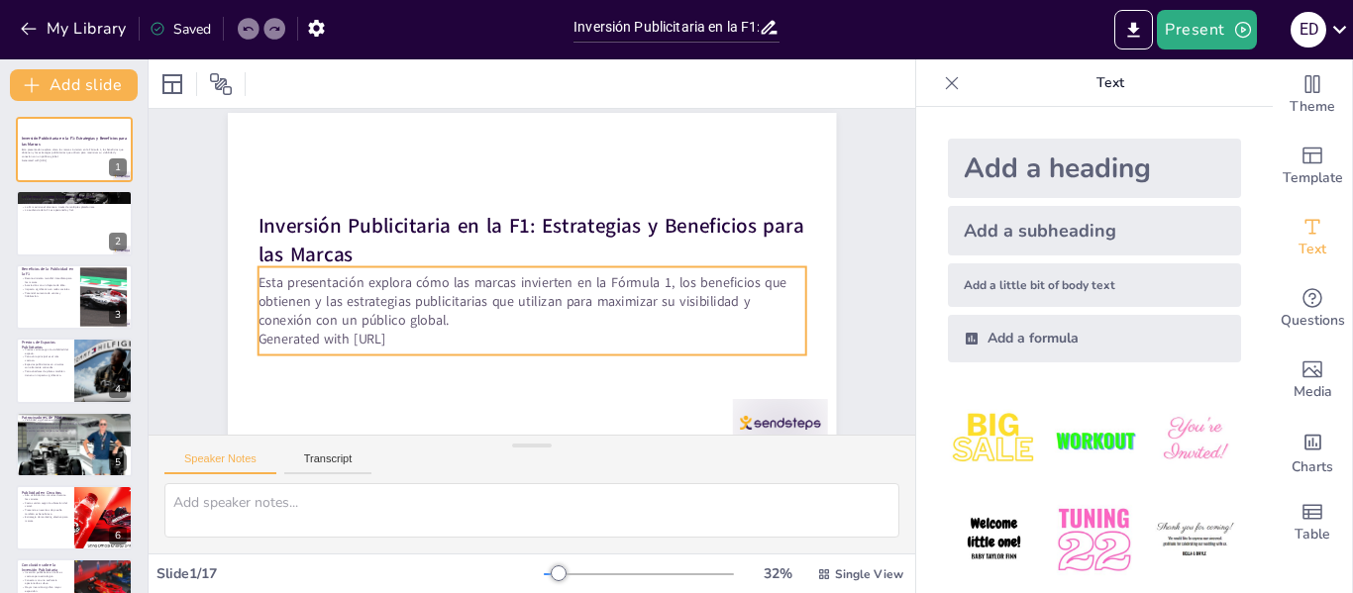
checkbox input "true"
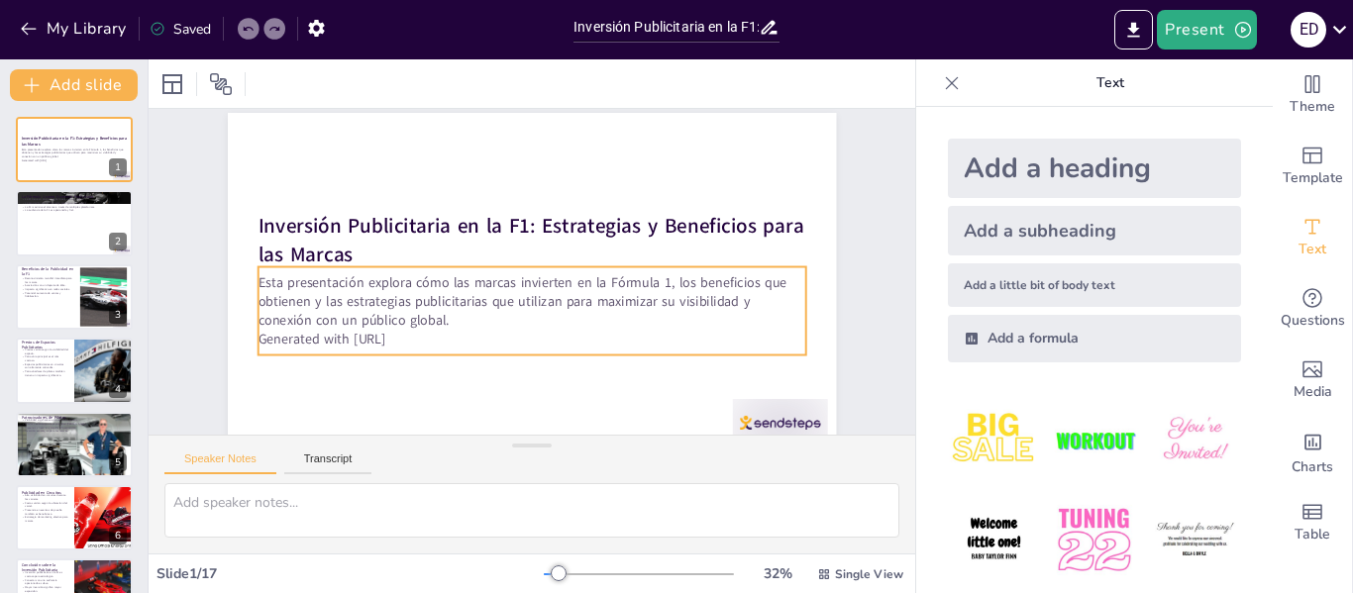
checkbox input "true"
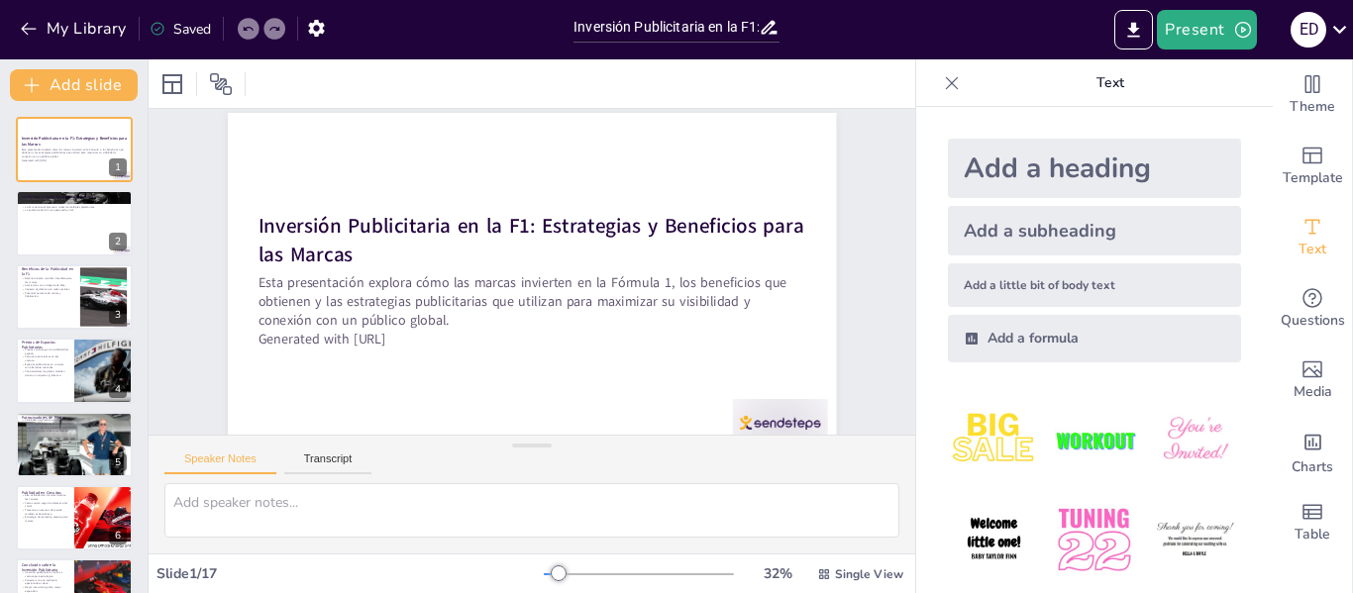
checkbox input "true"
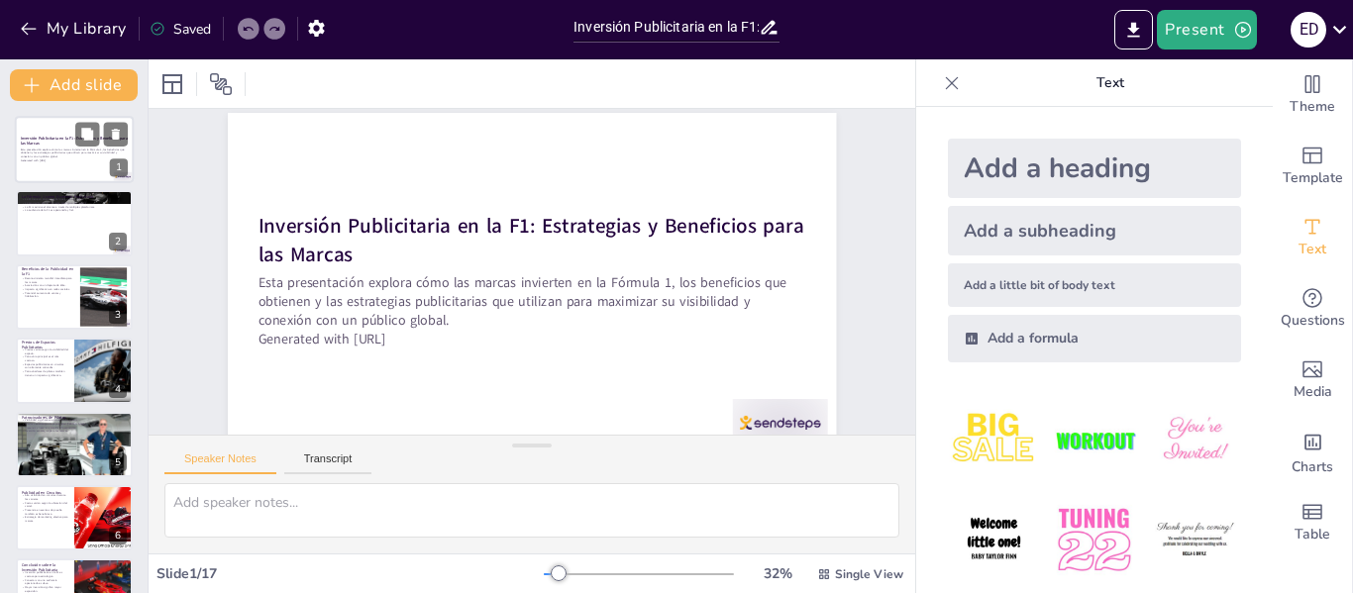
checkbox input "true"
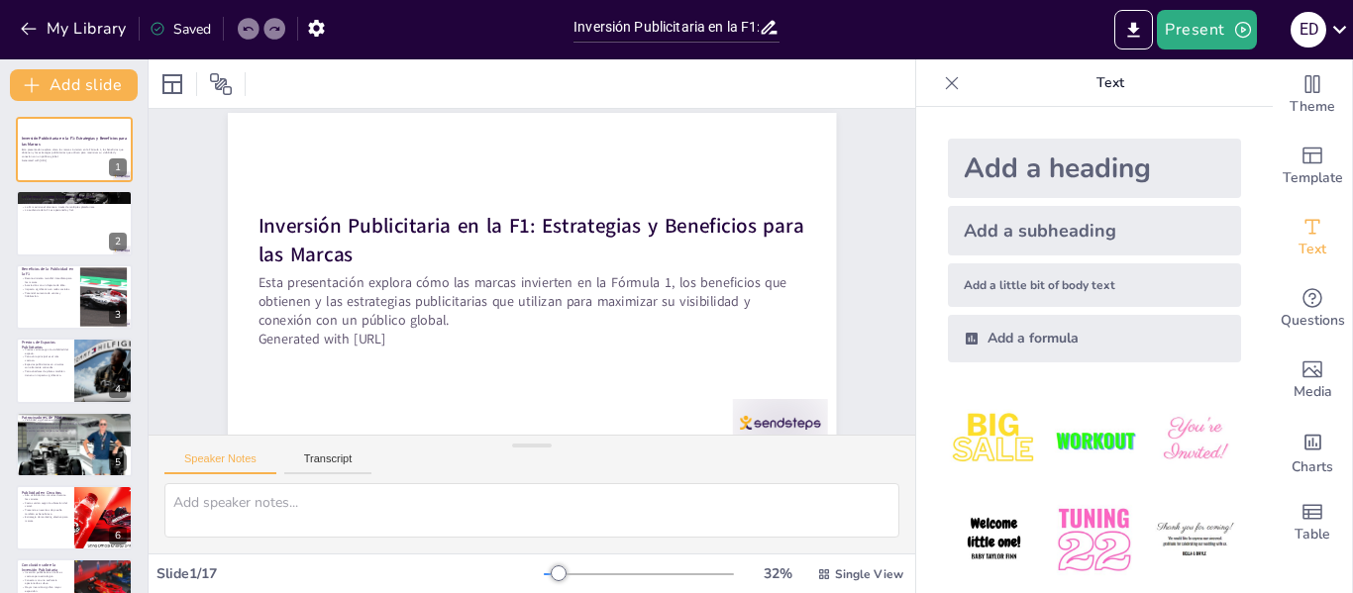
checkbox input "true"
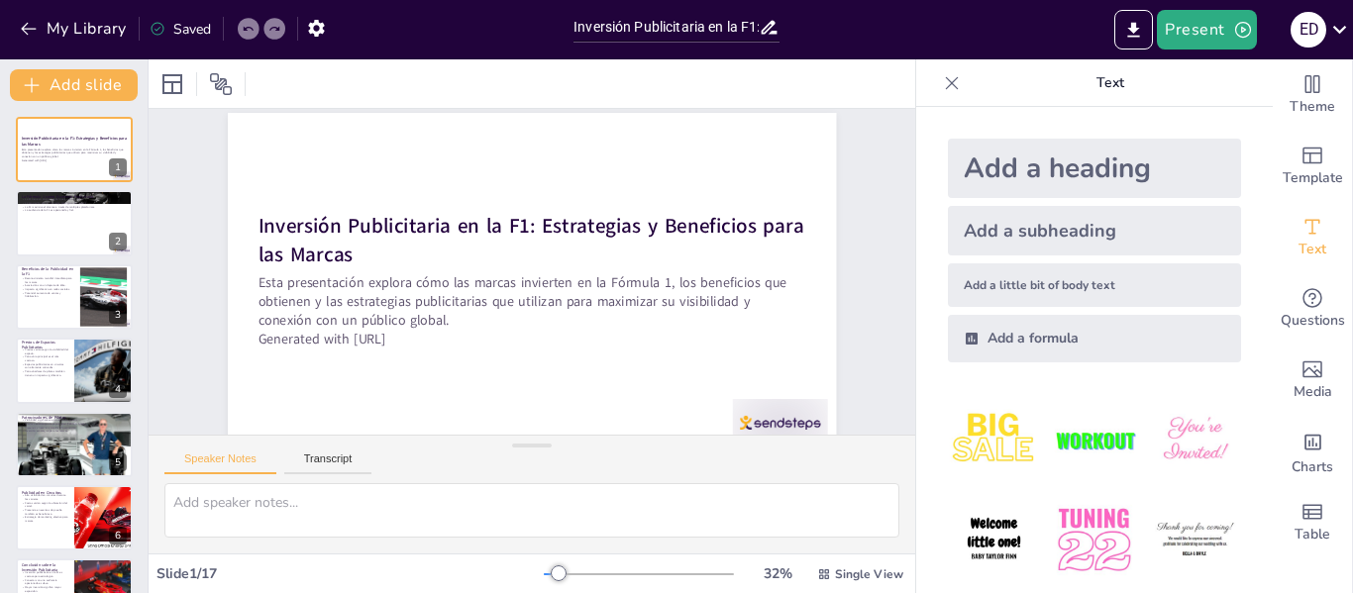
checkbox input "true"
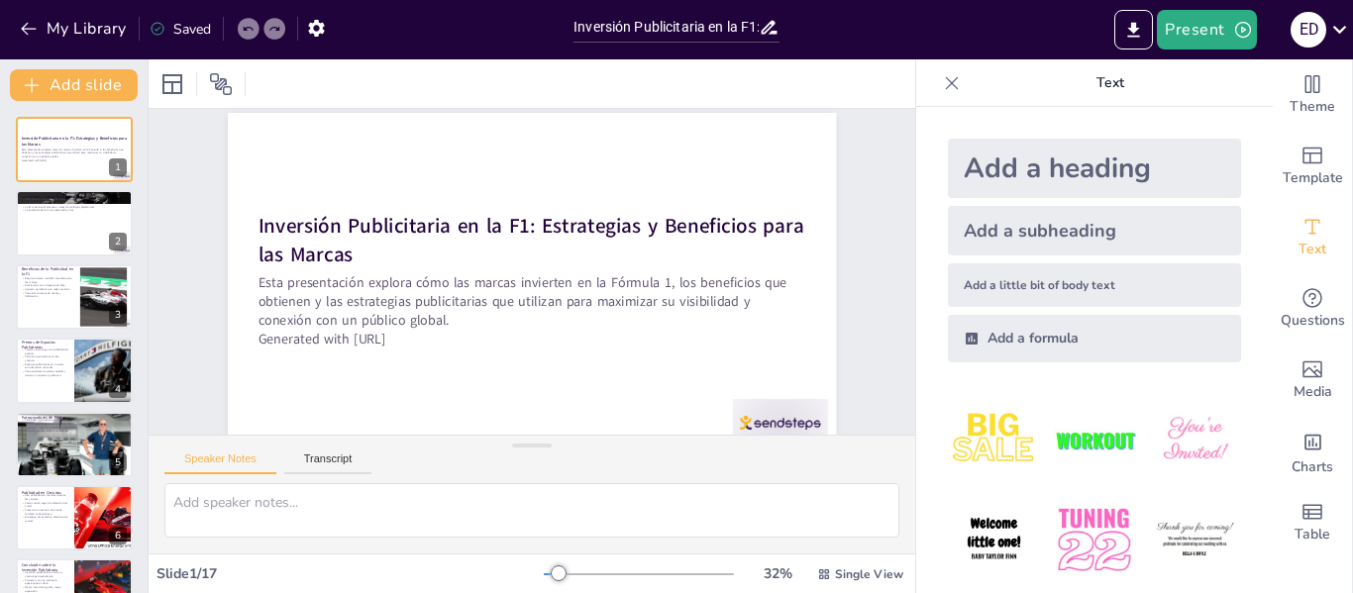
checkbox input "true"
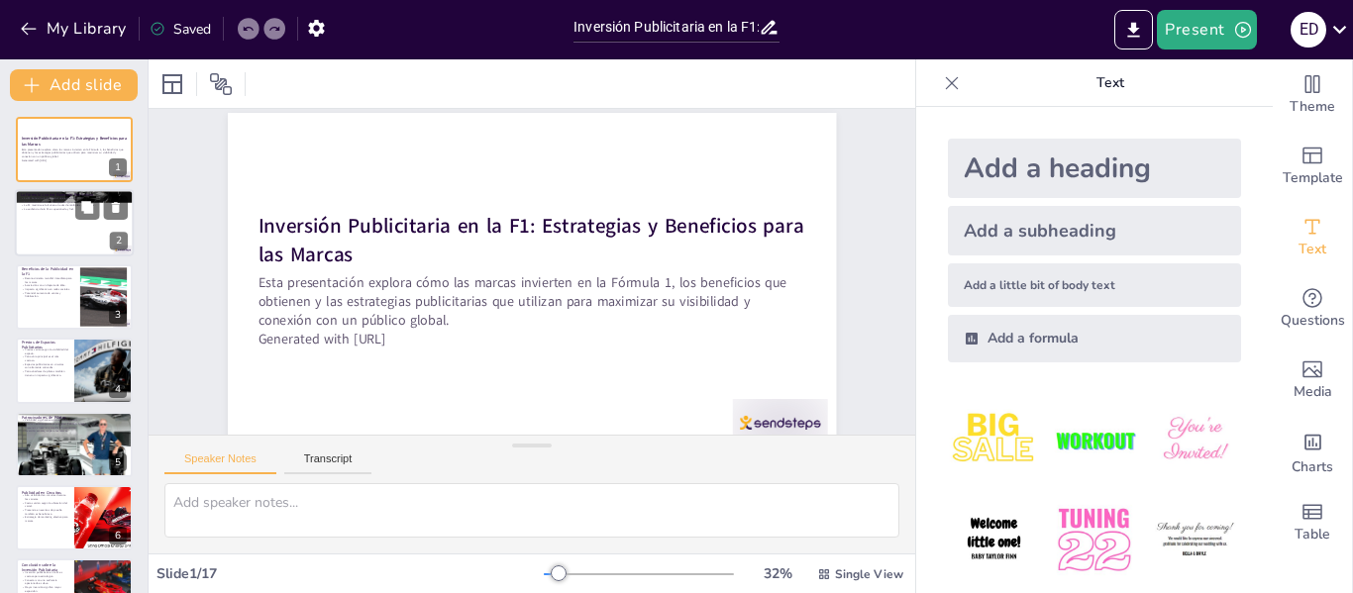
checkbox input "true"
click at [74, 244] on div at bounding box center [74, 223] width 119 height 67
type textarea "Lo Ipsumdo 2 si ametcon adi eli seddoeius tempor in utla et dolor, ma ali en ad…"
checkbox input "true"
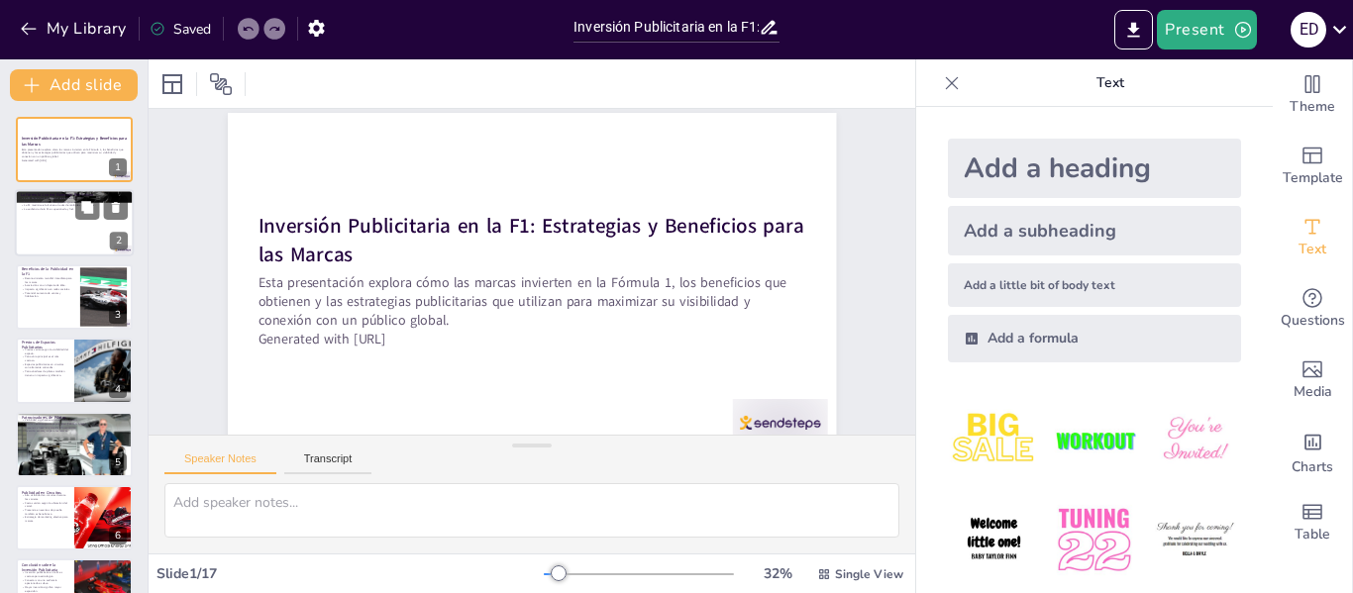
checkbox input "true"
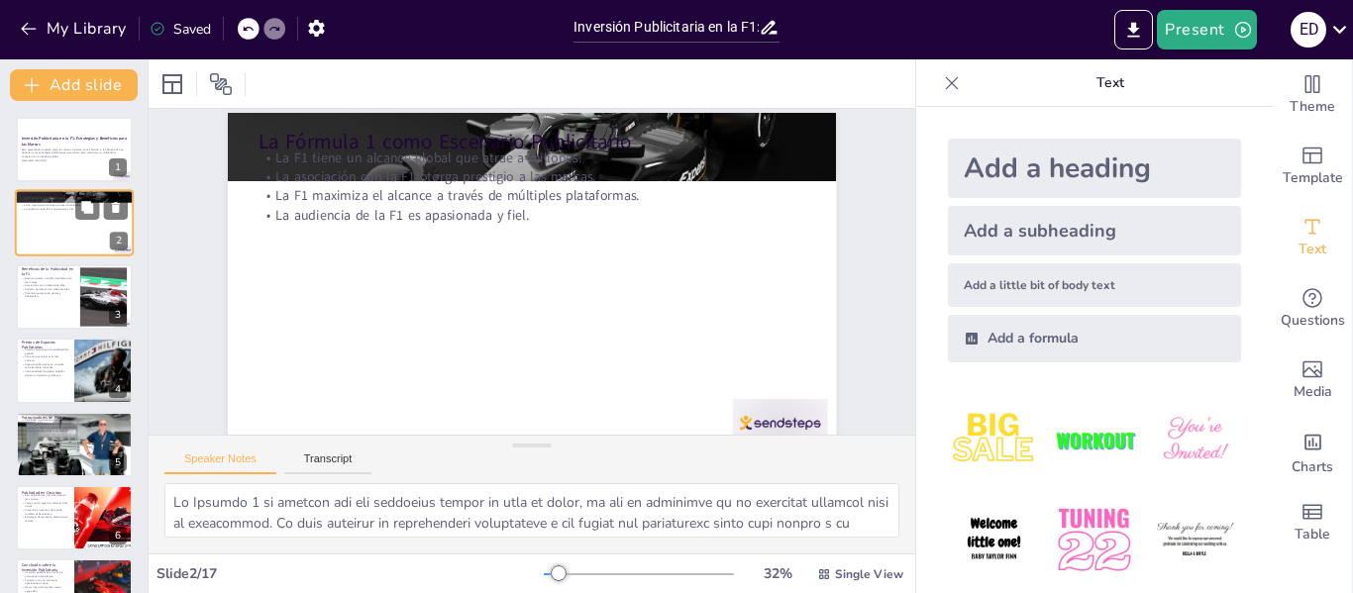
scroll to position [0, 0]
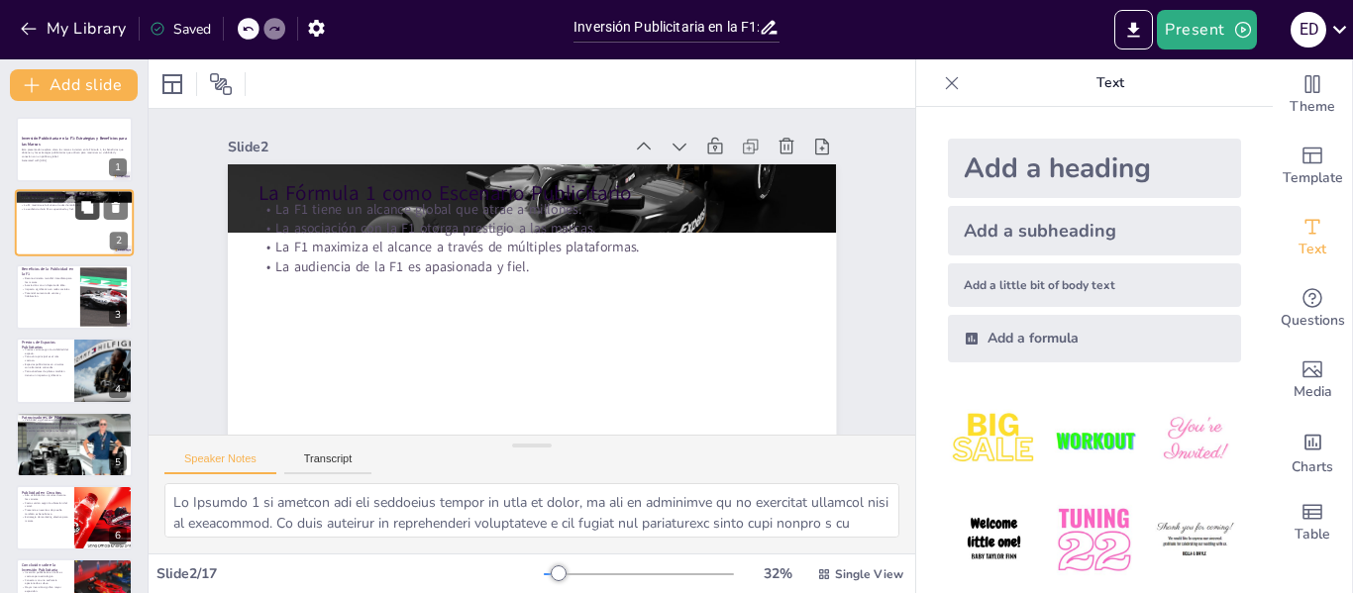
checkbox input "true"
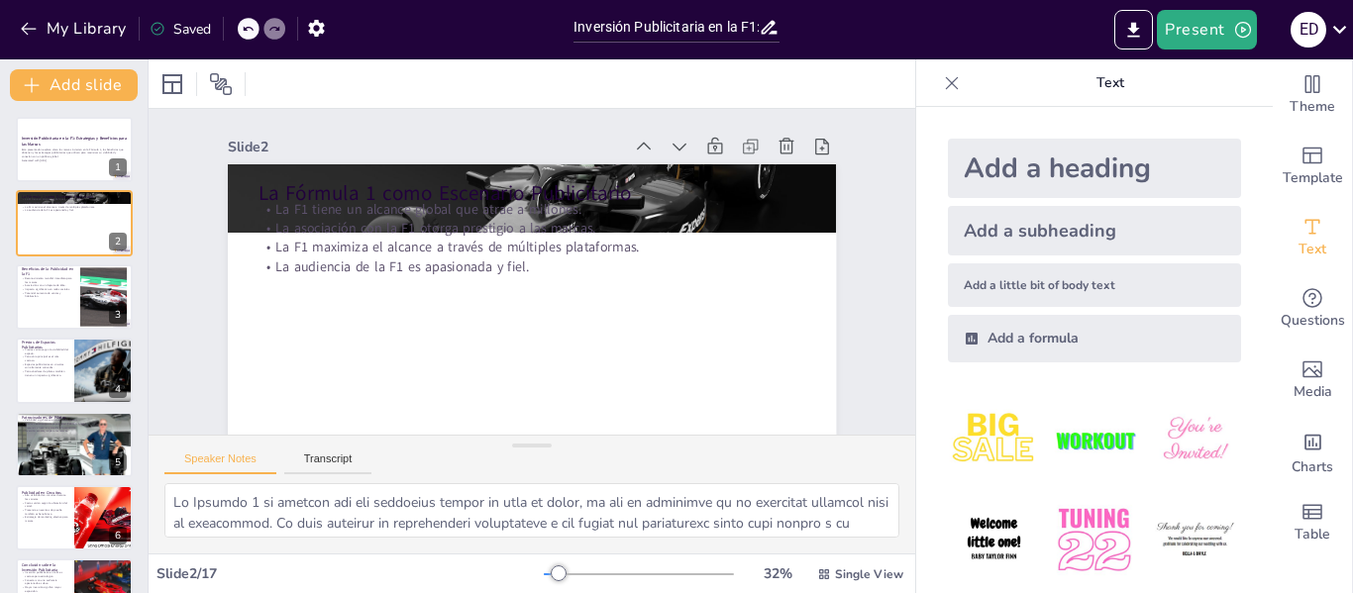
checkbox input "true"
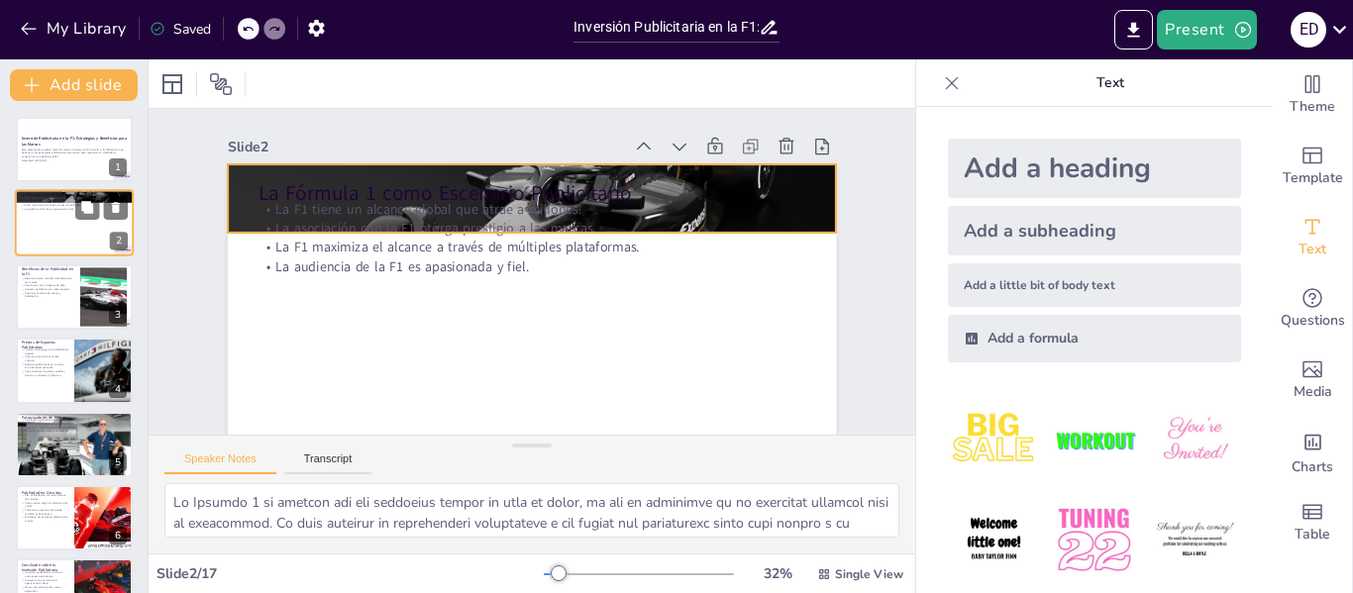
checkbox input "true"
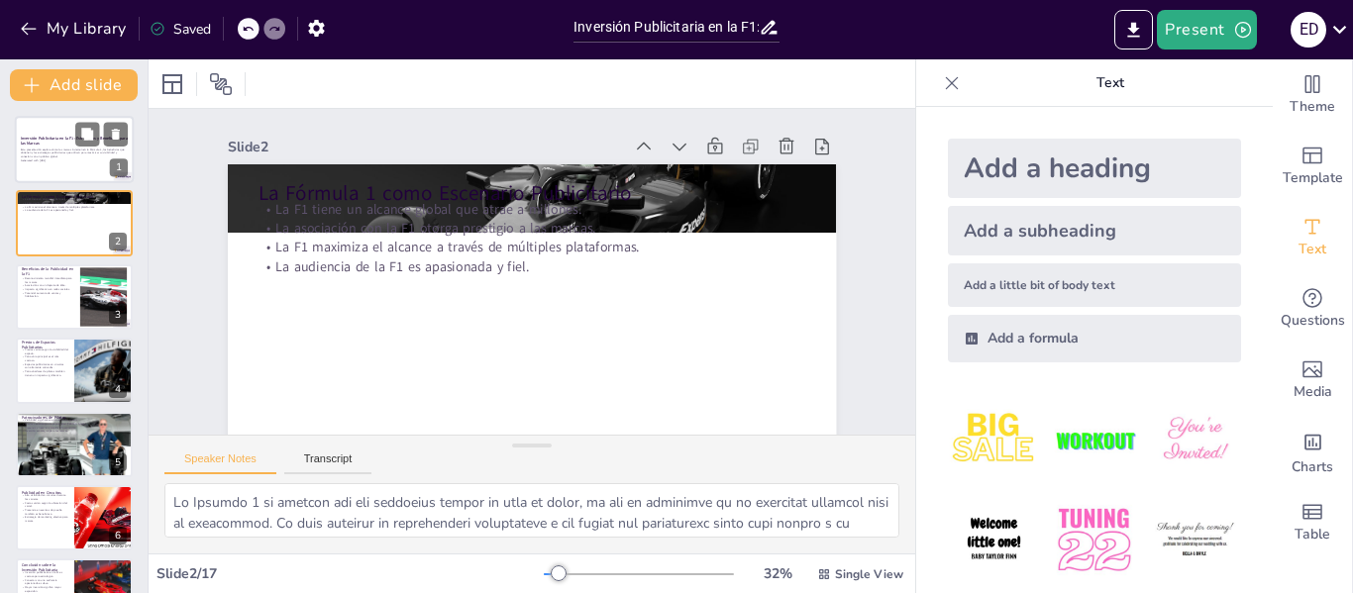
checkbox input "true"
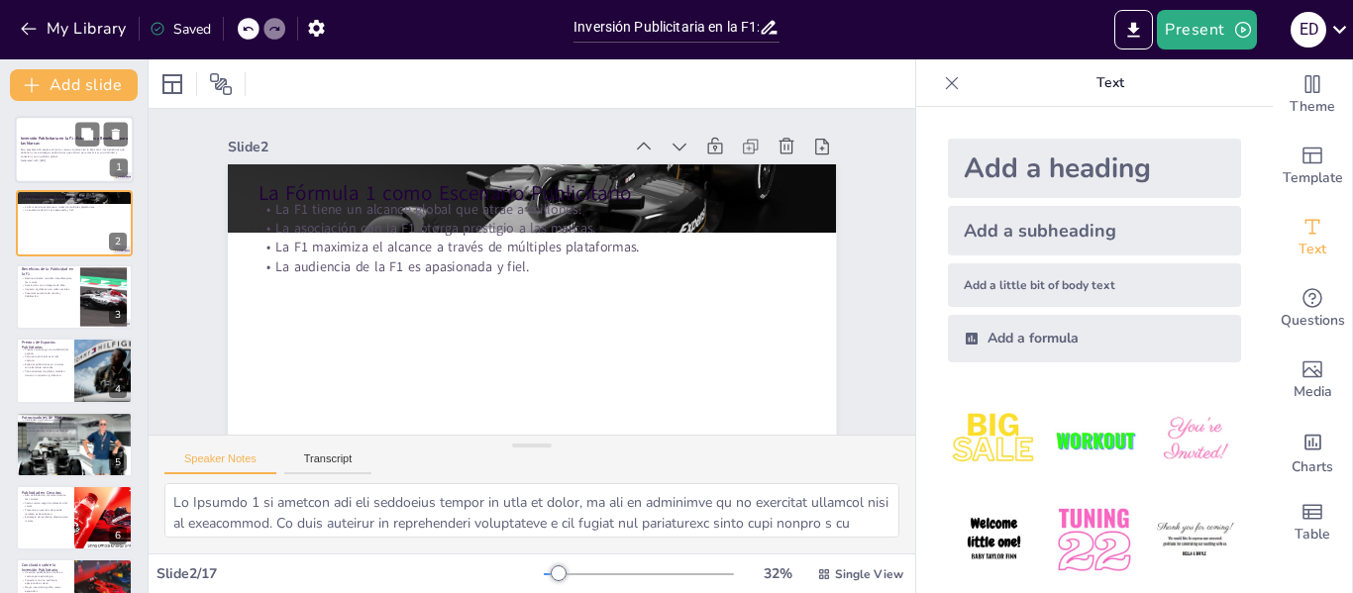
click at [50, 170] on div at bounding box center [74, 149] width 119 height 67
checkbox input "true"
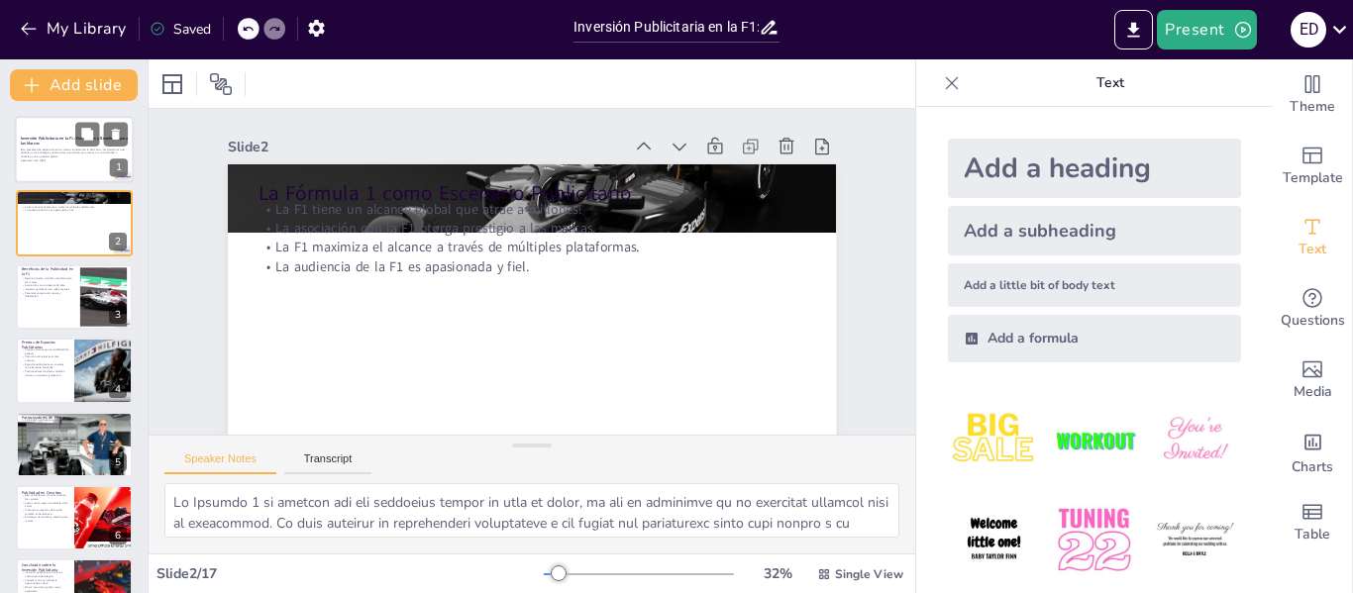
checkbox input "true"
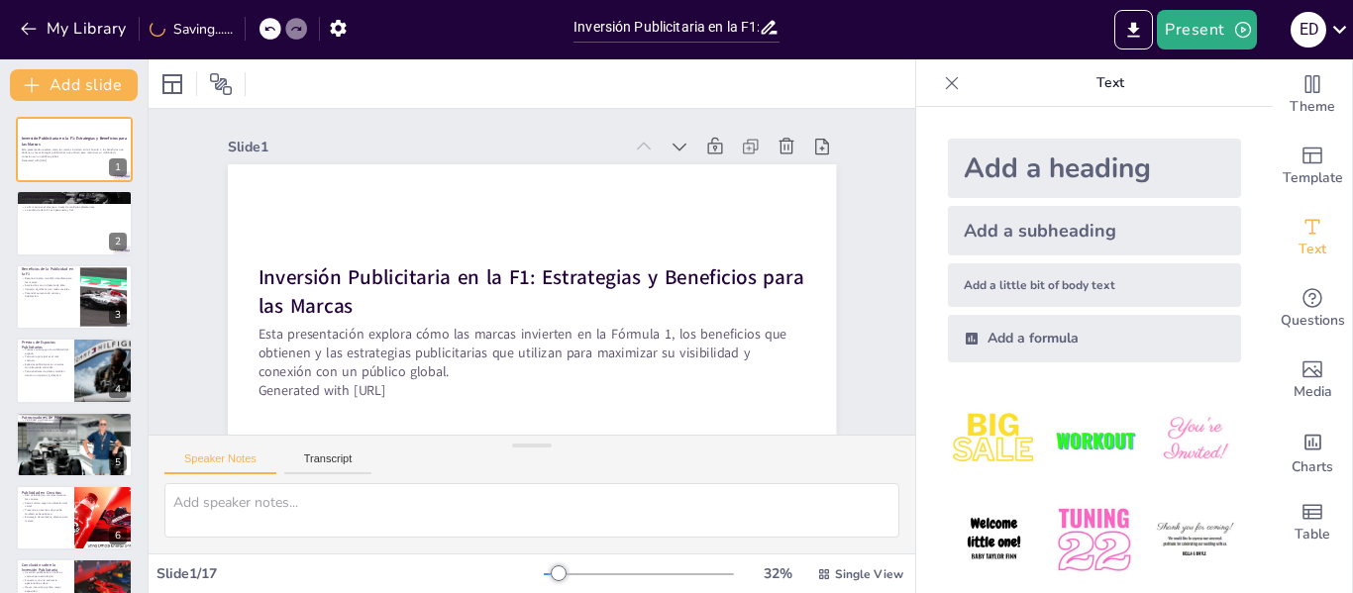
checkbox input "true"
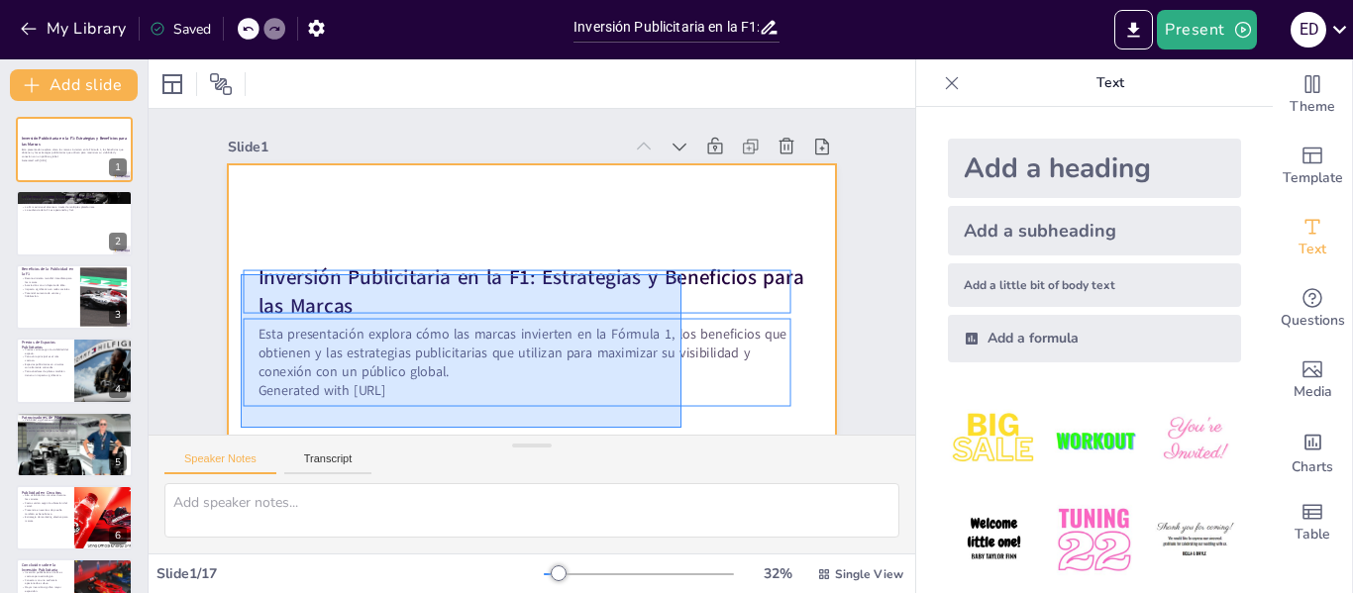
scroll to position [87, 0]
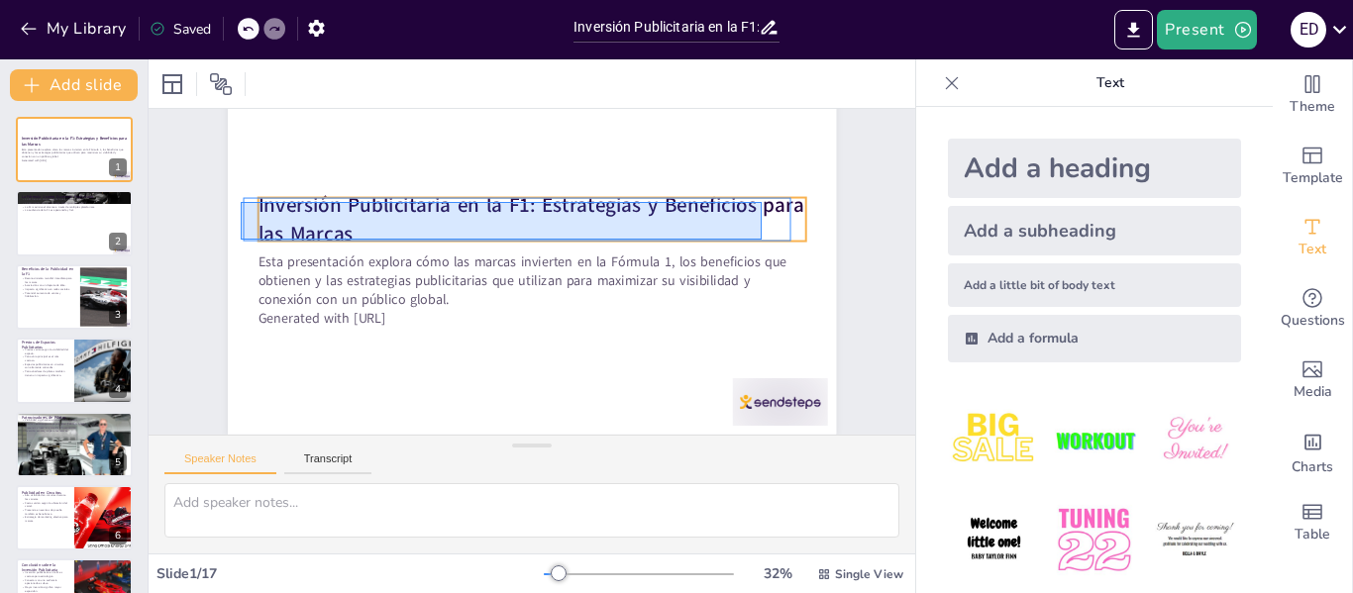
drag, startPoint x: 241, startPoint y: 274, endPoint x: 432, endPoint y: 188, distance: 209.7
click at [760, 92] on div "Inversión Publicitaria en la F1: Estrategias y Beneficios para las Marcas Esta …" at bounding box center [532, 92] width 608 height 0
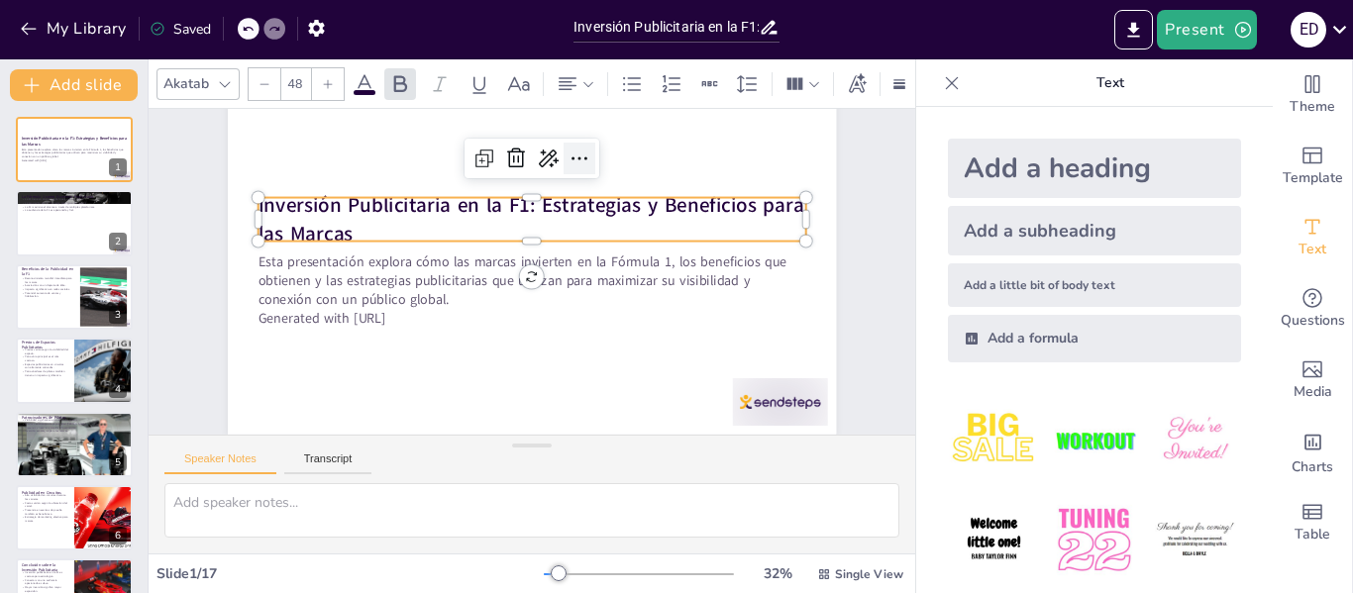
click at [578, 152] on icon at bounding box center [591, 164] width 26 height 26
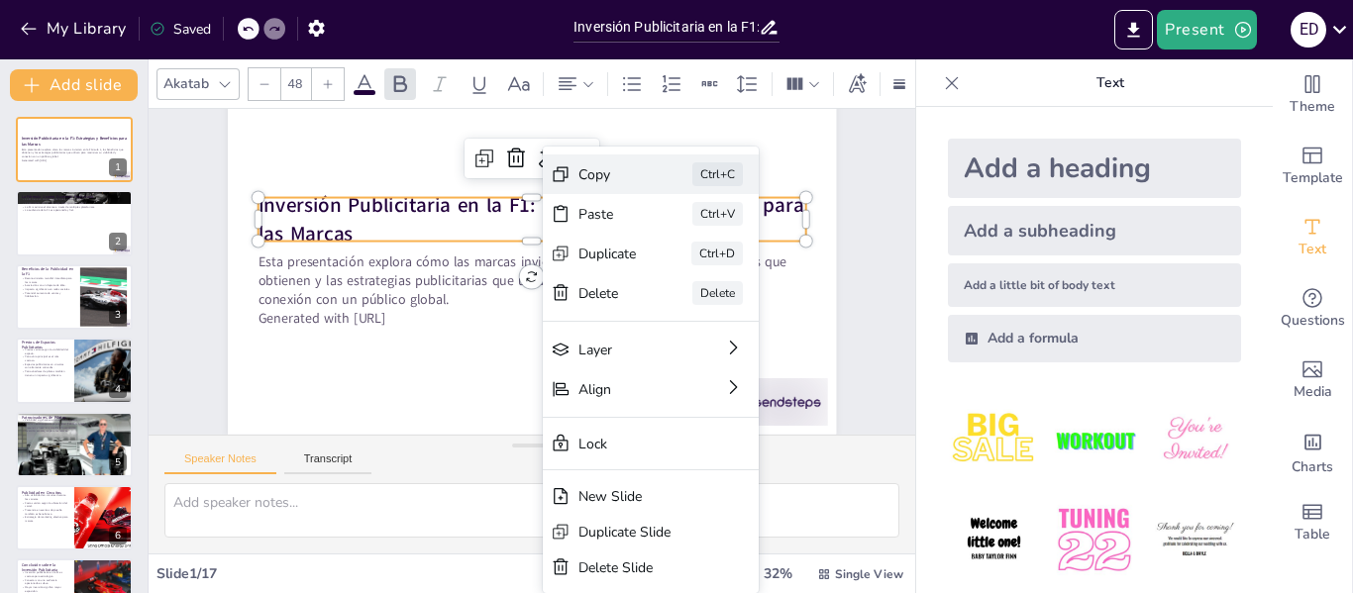
click at [691, 263] on div "Copy Ctrl+C" at bounding box center [799, 283] width 216 height 40
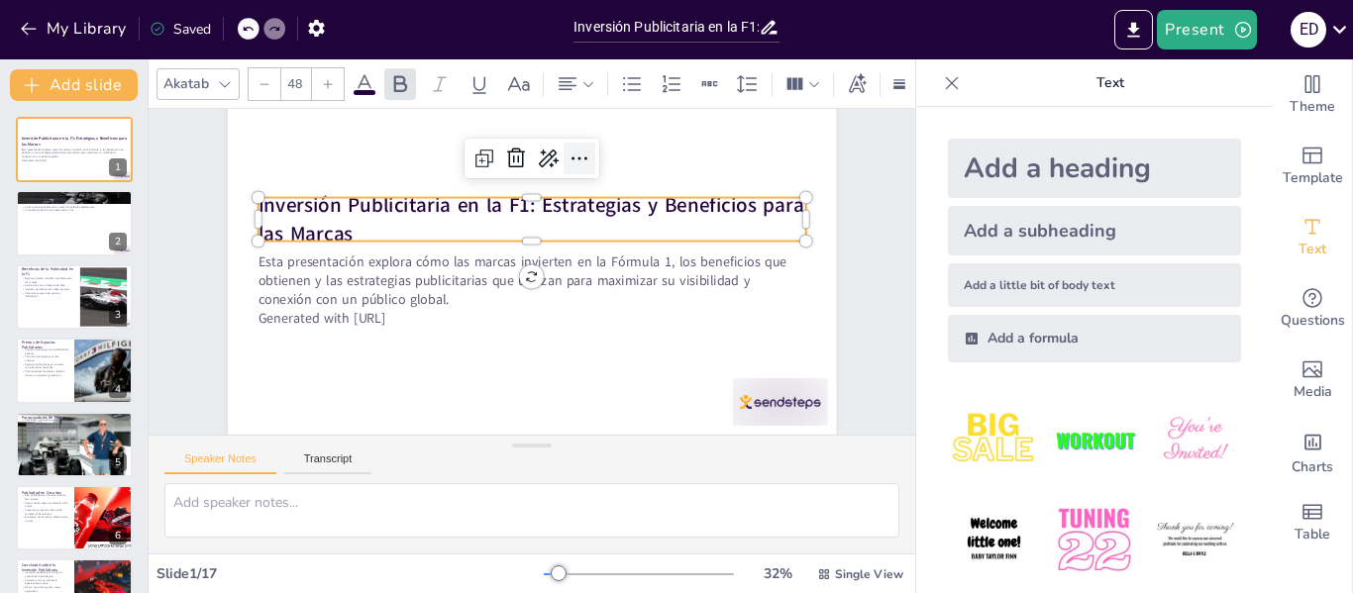
click at [568, 149] on icon at bounding box center [580, 159] width 24 height 24
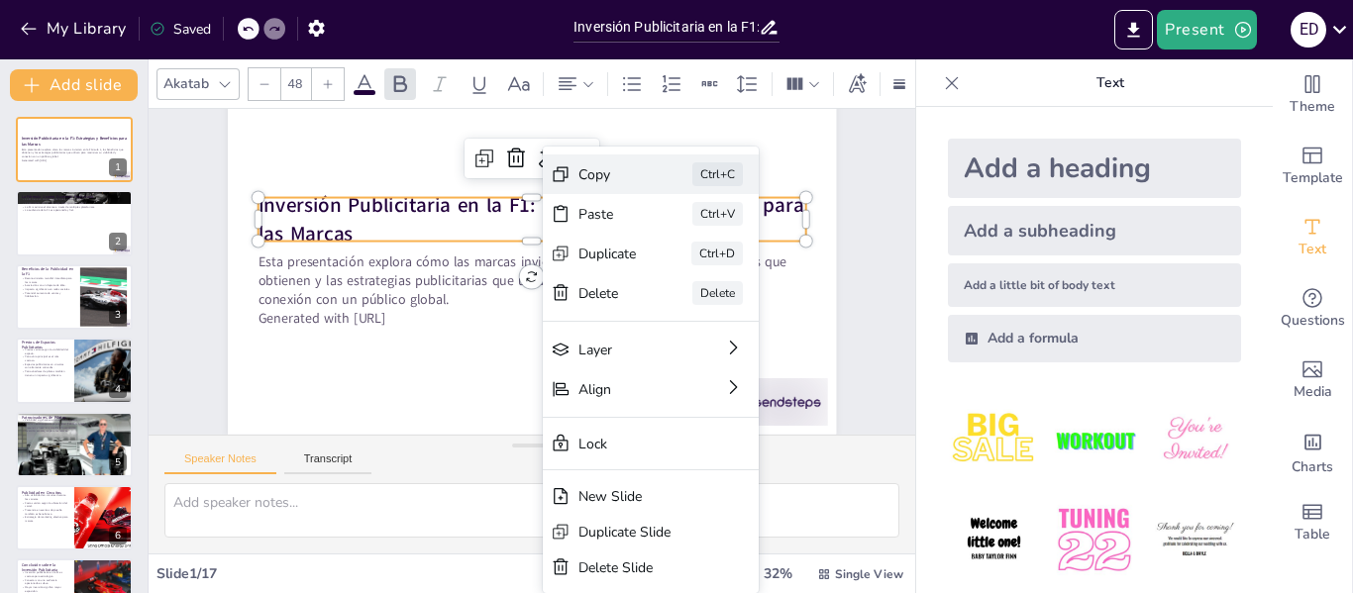
click at [727, 274] on div "Copy" at bounding box center [756, 283] width 58 height 19
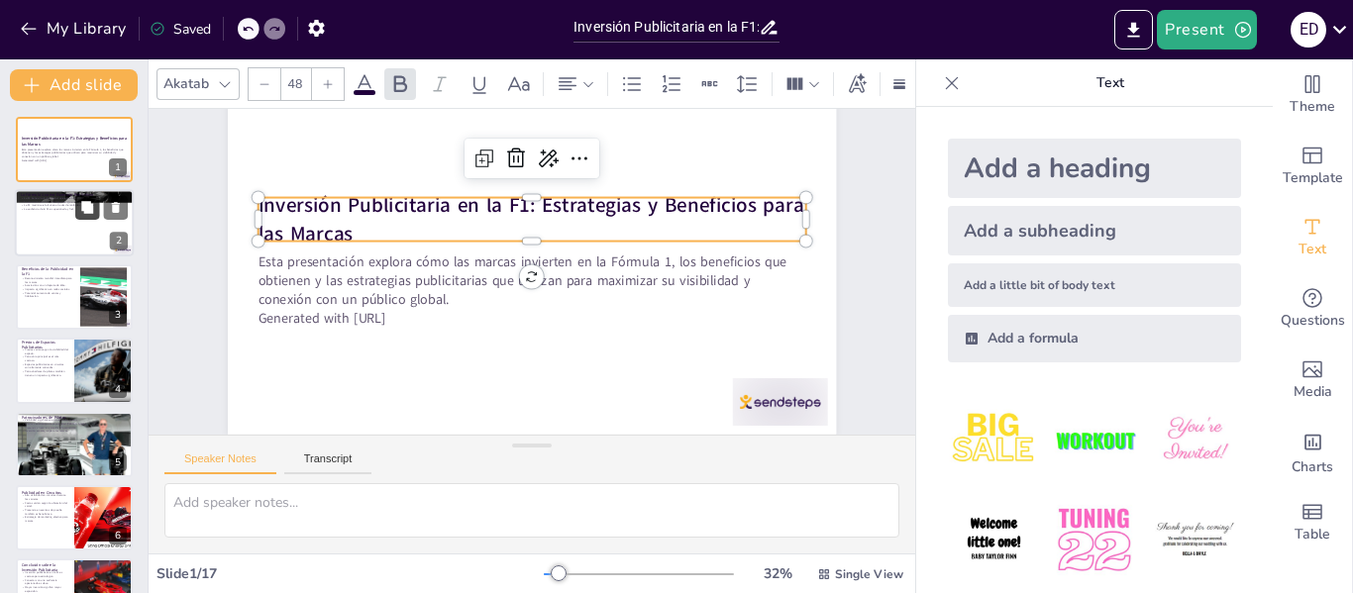
click at [78, 218] on button at bounding box center [87, 208] width 24 height 24
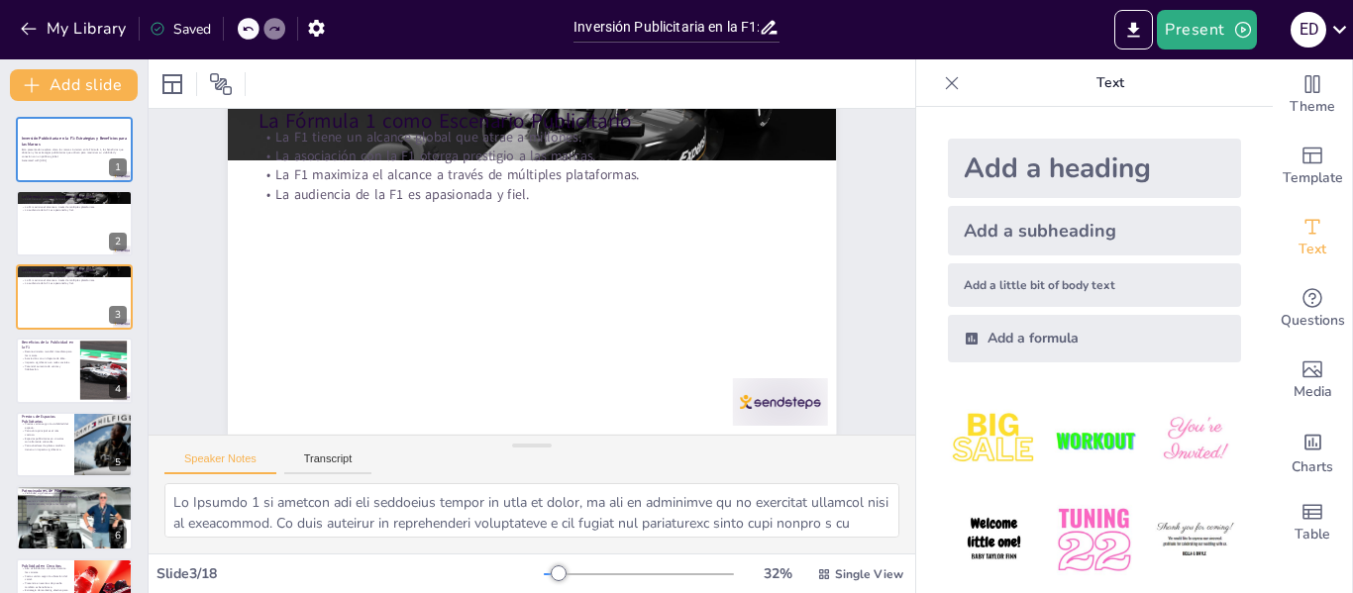
scroll to position [63, 0]
